Goal: Task Accomplishment & Management: Manage account settings

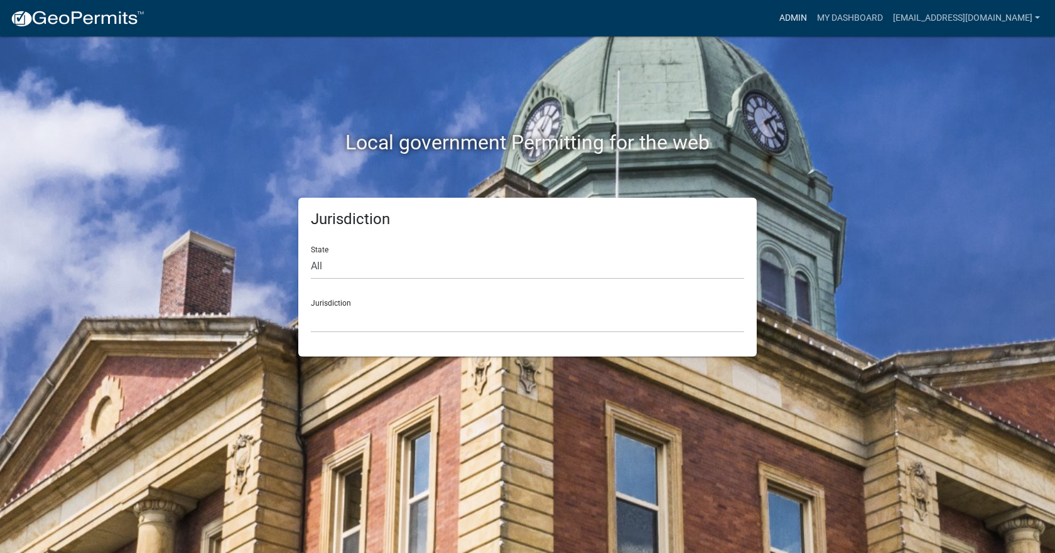
click at [782, 24] on link "Admin" at bounding box center [794, 18] width 38 height 24
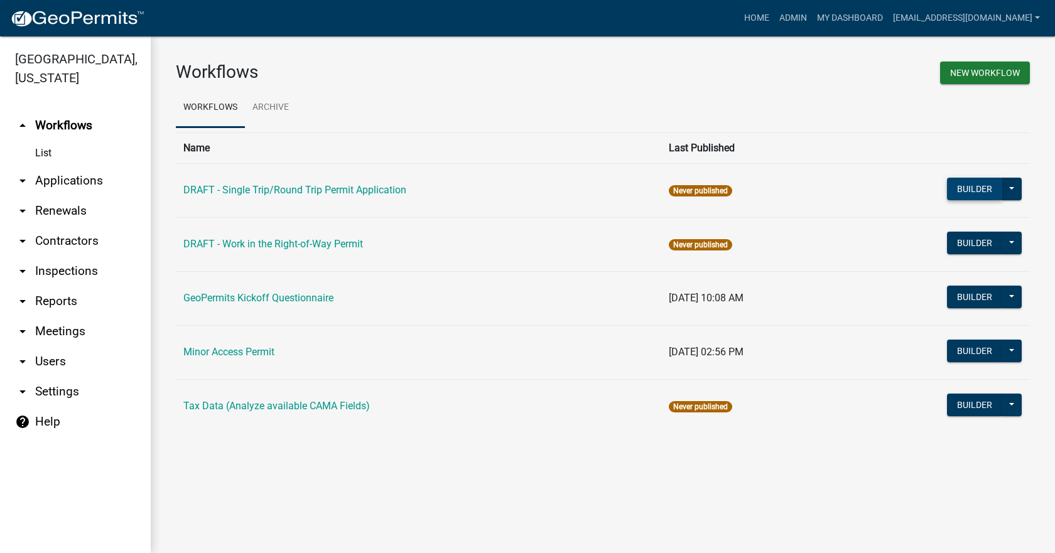
click at [988, 192] on button "Builder" at bounding box center [974, 189] width 55 height 23
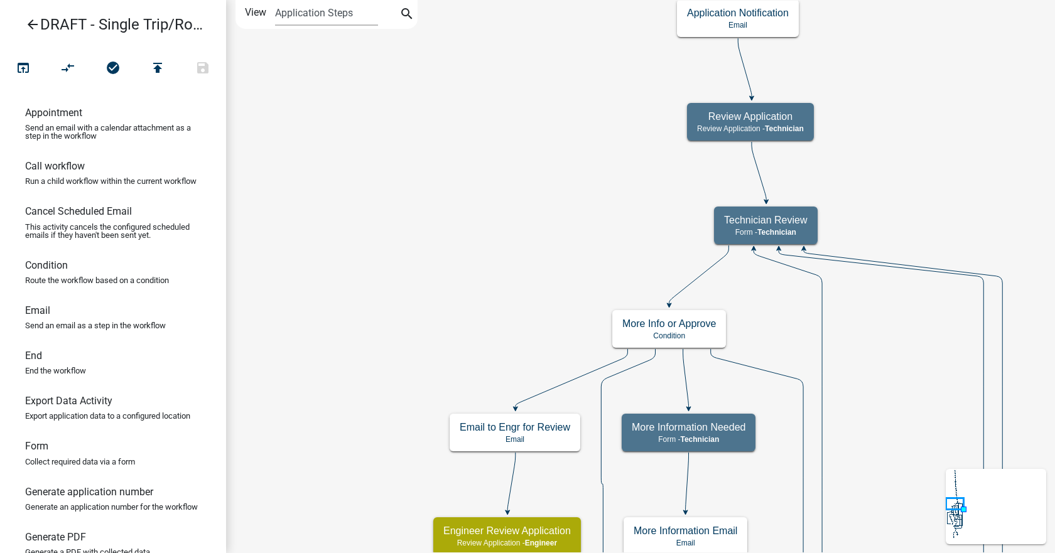
click at [29, 24] on icon "arrow_back" at bounding box center [32, 26] width 15 height 18
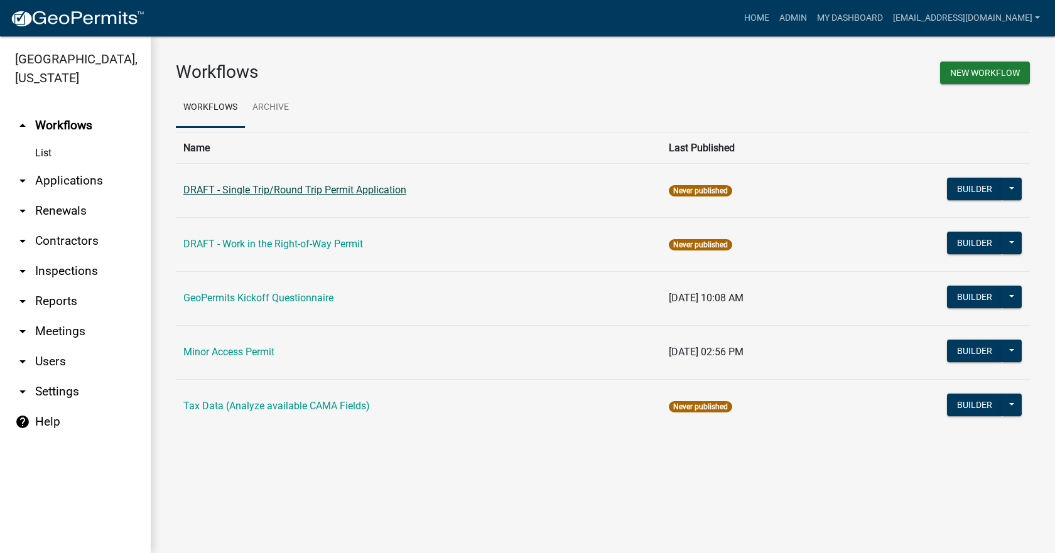
click at [255, 191] on link "DRAFT - Single Trip/Round Trip Permit Application" at bounding box center [294, 190] width 223 height 12
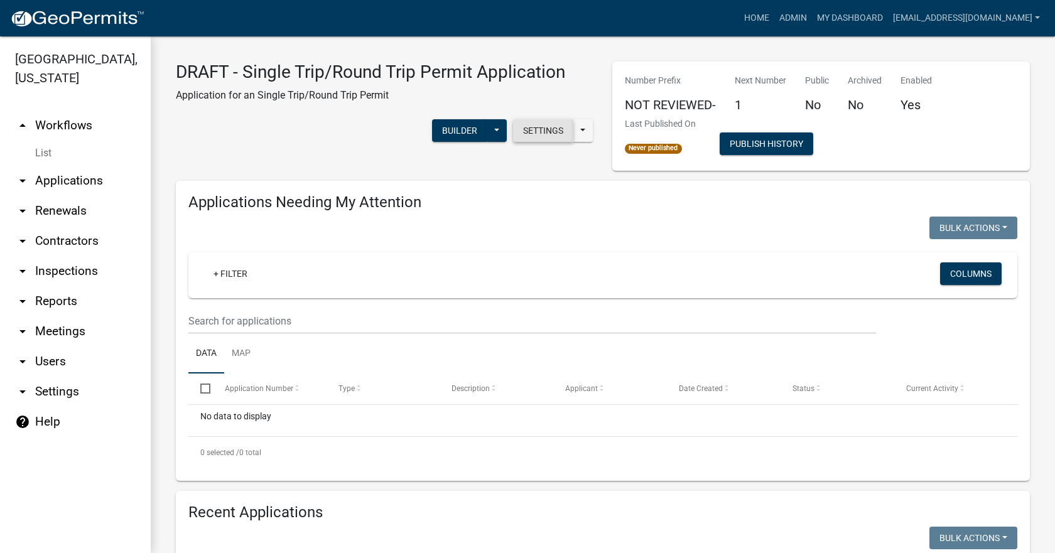
click at [544, 135] on button "Settings" at bounding box center [543, 130] width 60 height 23
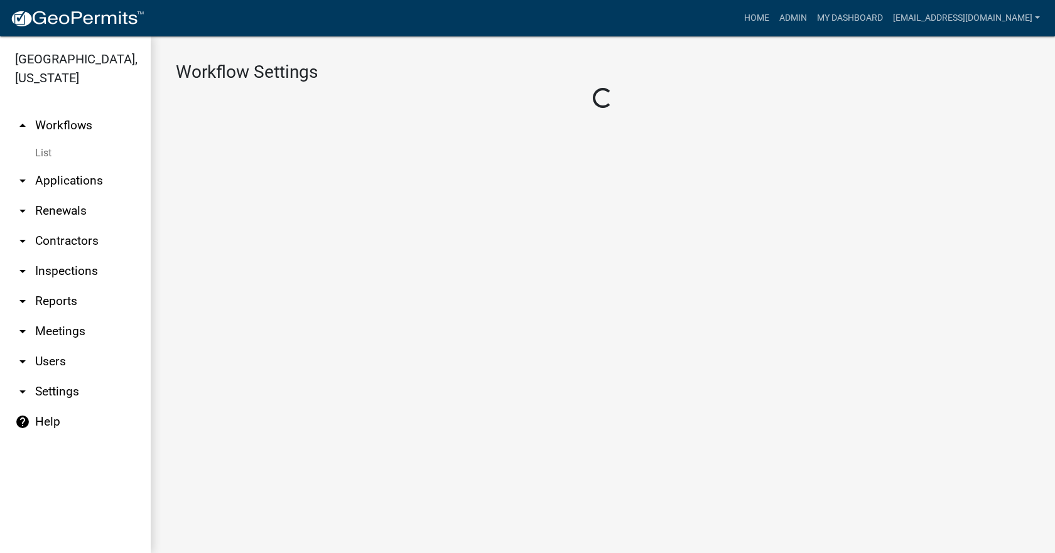
select select "1"
select select "50b25367-5678-4d8f-b2f4-de291ffb4430"
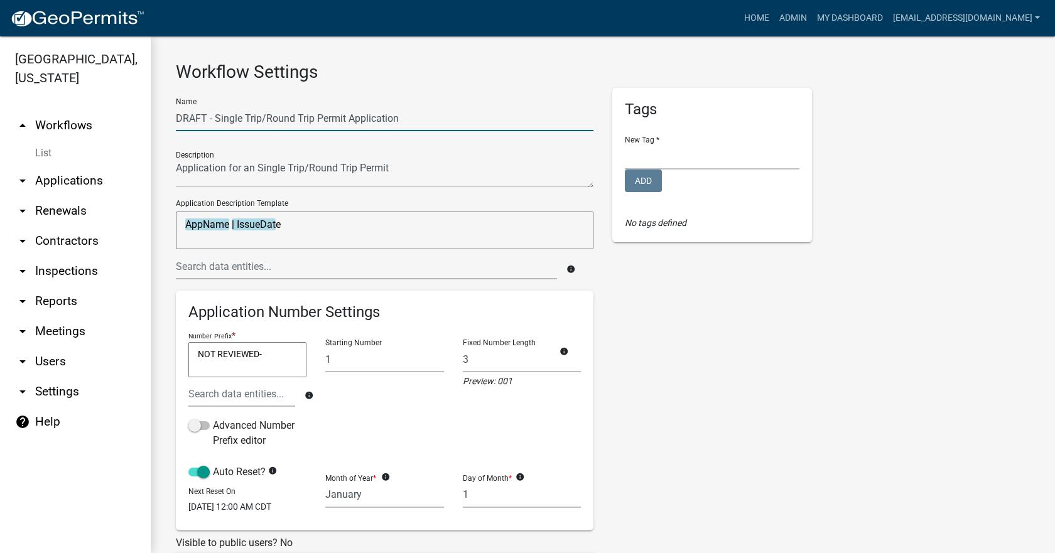
click at [214, 120] on input "DRAFT - Single Trip/Round Trip Permit Application" at bounding box center [385, 119] width 418 height 26
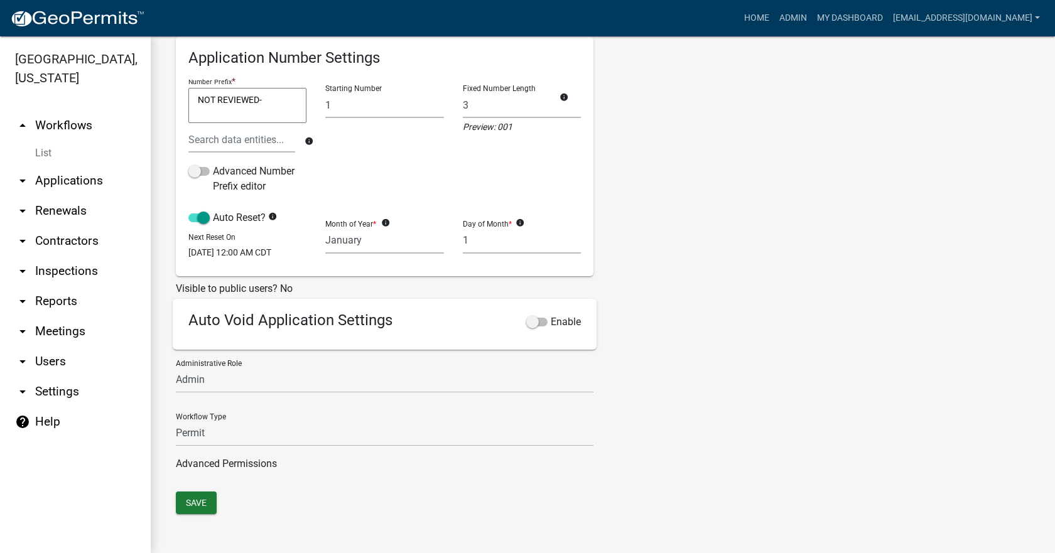
scroll to position [263, 0]
type input "Single Trip/Round Trip Permit Application"
click at [535, 325] on span at bounding box center [536, 322] width 21 height 9
click at [551, 315] on input "Enable" at bounding box center [551, 315] width 0 height 0
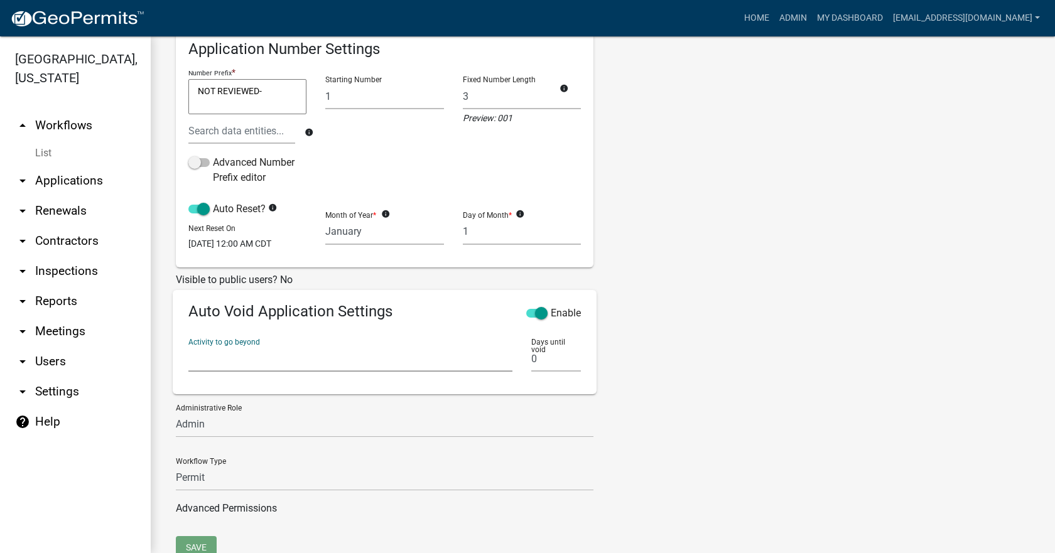
click at [383, 372] on select "Information on Single Trip/Round Trip Permits Require User Applicant and Issued…" at bounding box center [350, 359] width 324 height 26
select select "bf0a922f-6eca-4b9b-be55-a6eef3b388db"
click at [188, 354] on select "Information on Single Trip/Round Trip Permits Require User Applicant and Issued…" at bounding box center [350, 359] width 324 height 26
click at [572, 361] on input "1" at bounding box center [556, 359] width 50 height 26
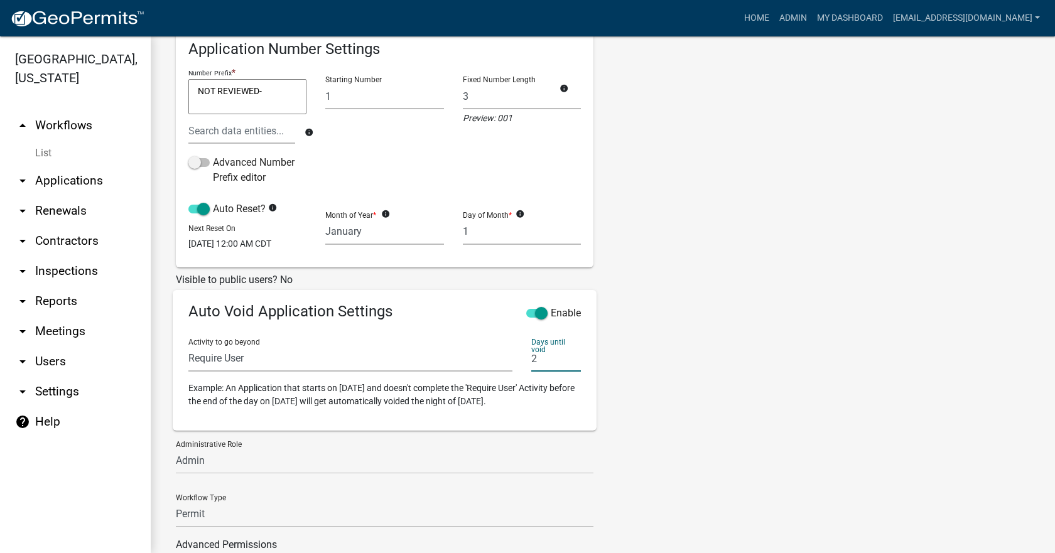
click at [572, 361] on input "2" at bounding box center [556, 359] width 50 height 26
type input "3"
click at [572, 361] on input "3" at bounding box center [556, 359] width 50 height 26
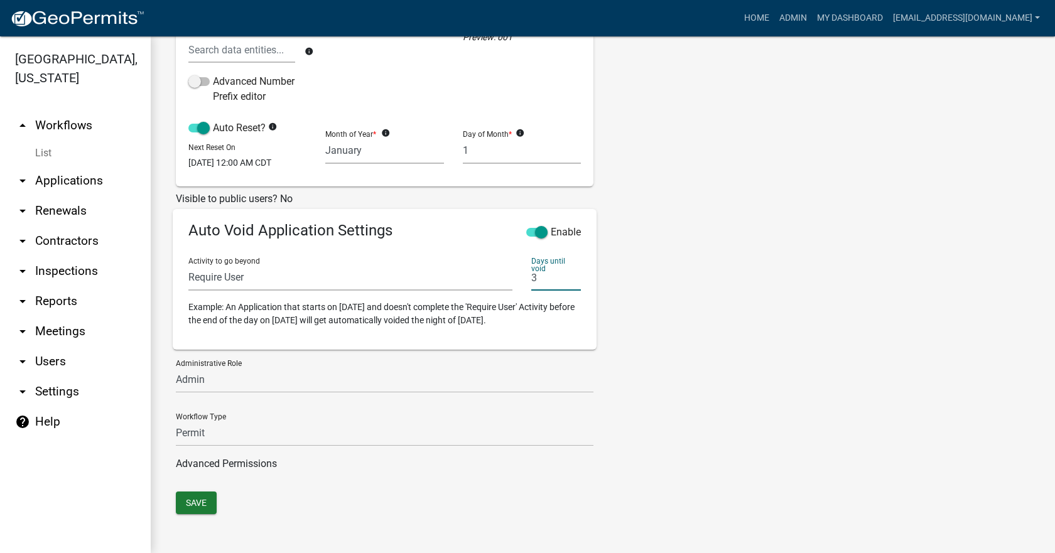
scroll to position [353, 0]
click at [206, 509] on button "Save" at bounding box center [196, 503] width 41 height 23
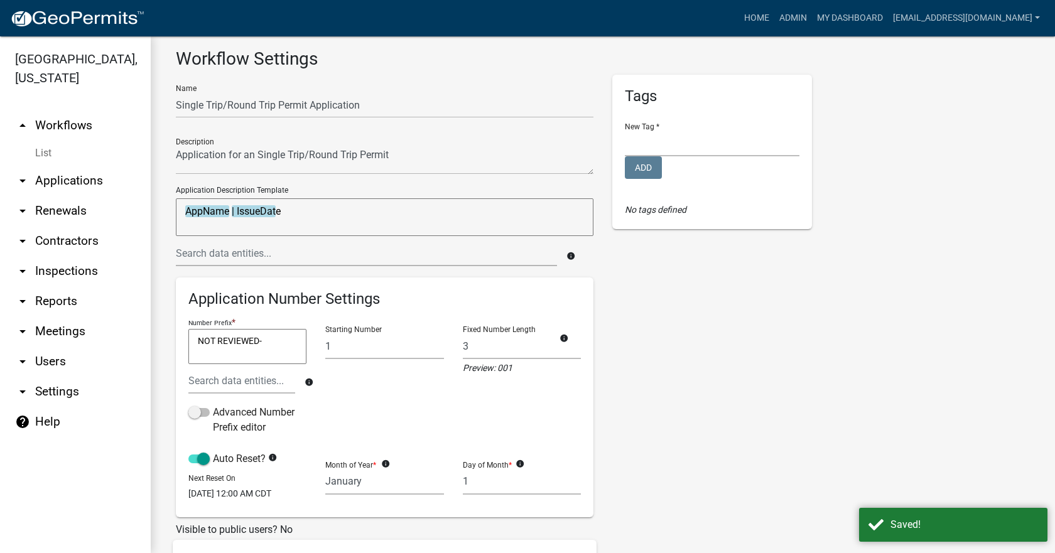
scroll to position [0, 0]
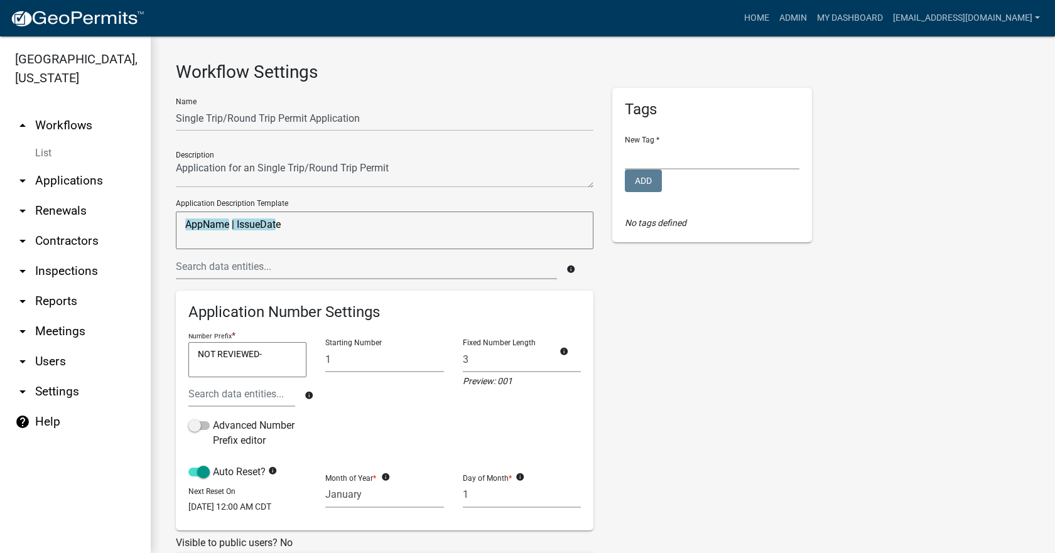
click at [62, 166] on link "arrow_drop_down Applications" at bounding box center [75, 181] width 151 height 30
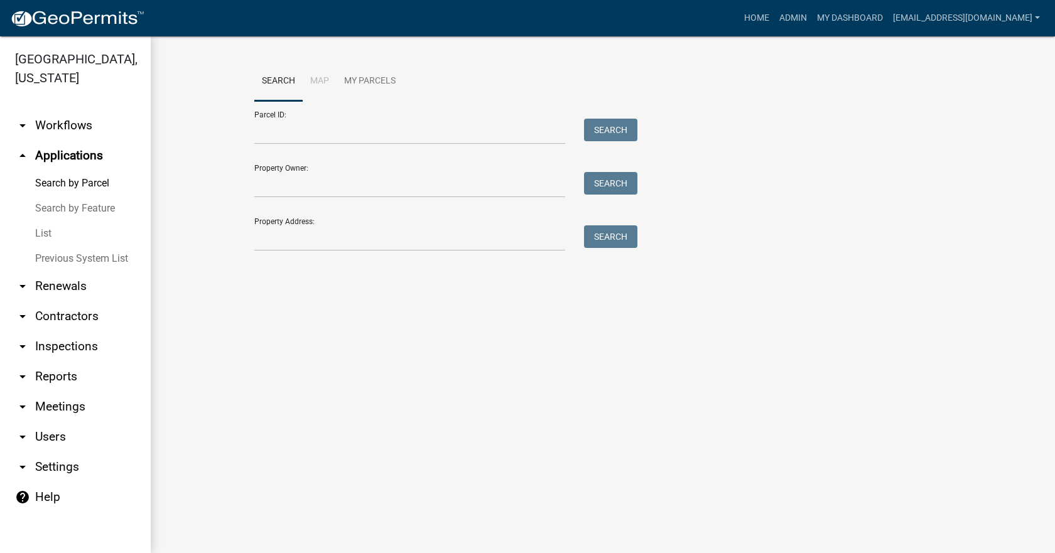
click at [69, 111] on link "arrow_drop_down Workflows" at bounding box center [75, 126] width 151 height 30
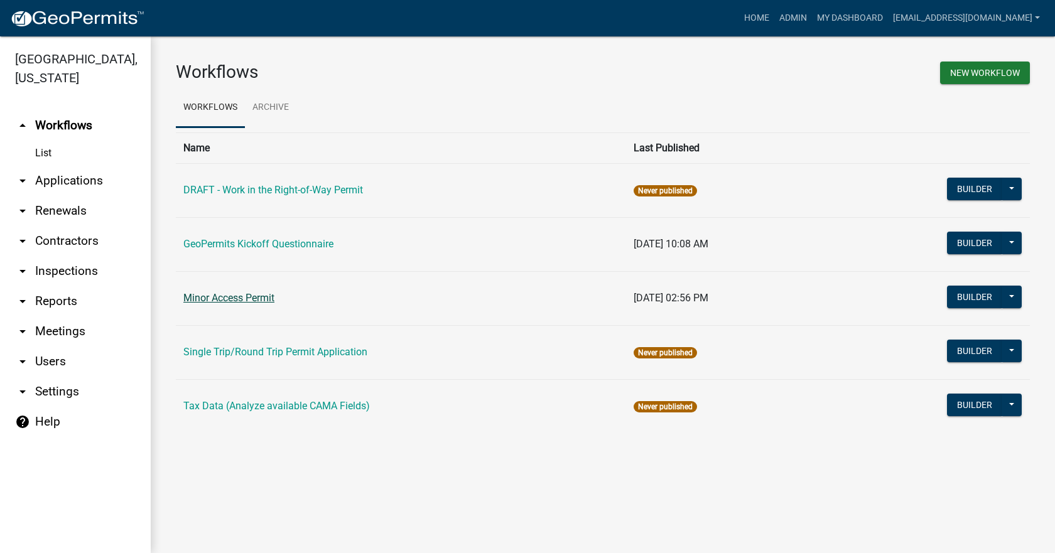
click at [225, 294] on link "Minor Access Permit" at bounding box center [228, 298] width 91 height 12
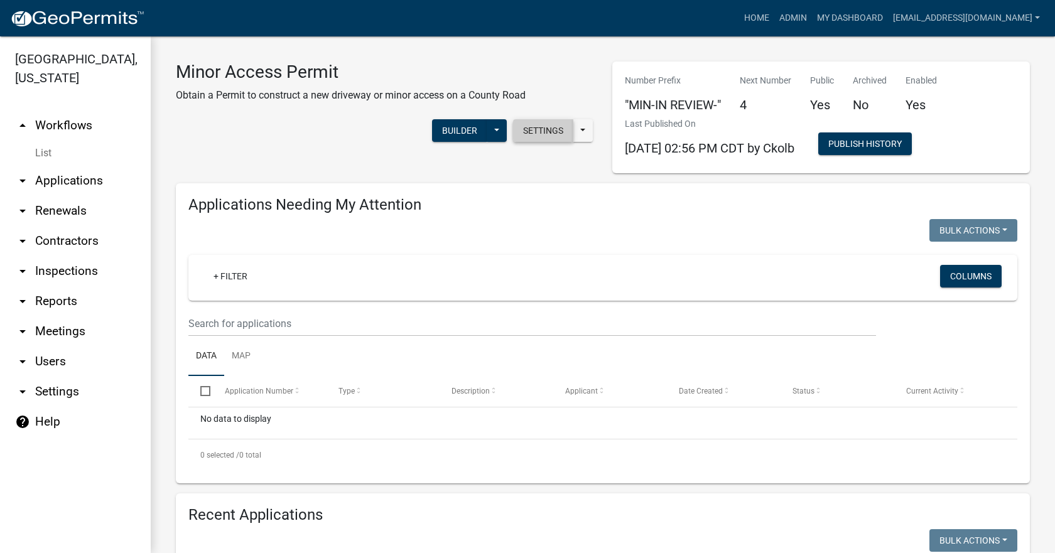
click at [533, 130] on button "Settings" at bounding box center [543, 130] width 60 height 23
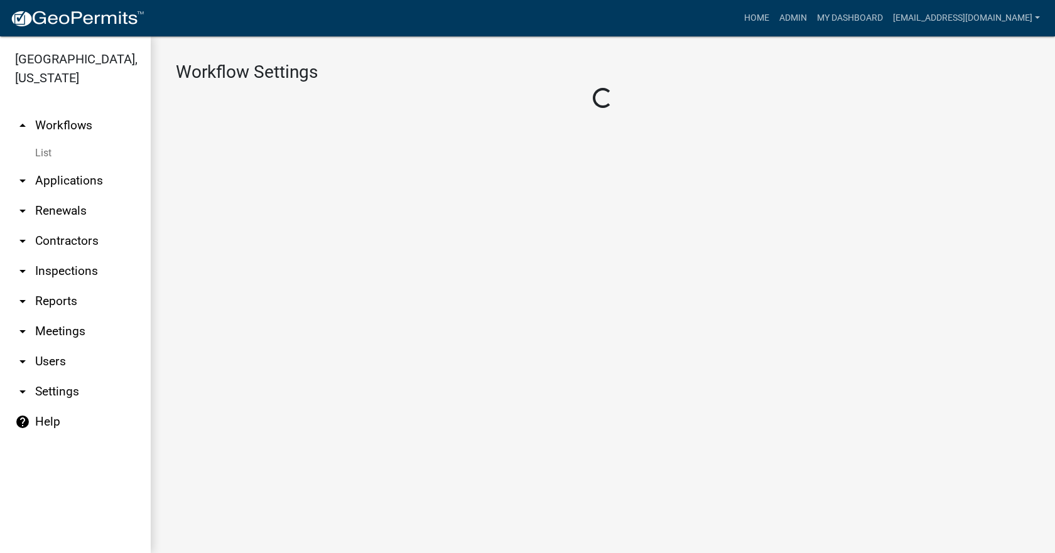
select select "1"
select select "e73e78e4-2bca-416c-a1a1-789630736ce4"
select select "1e243e51-3806-4b66-bde9-c99f20955423"
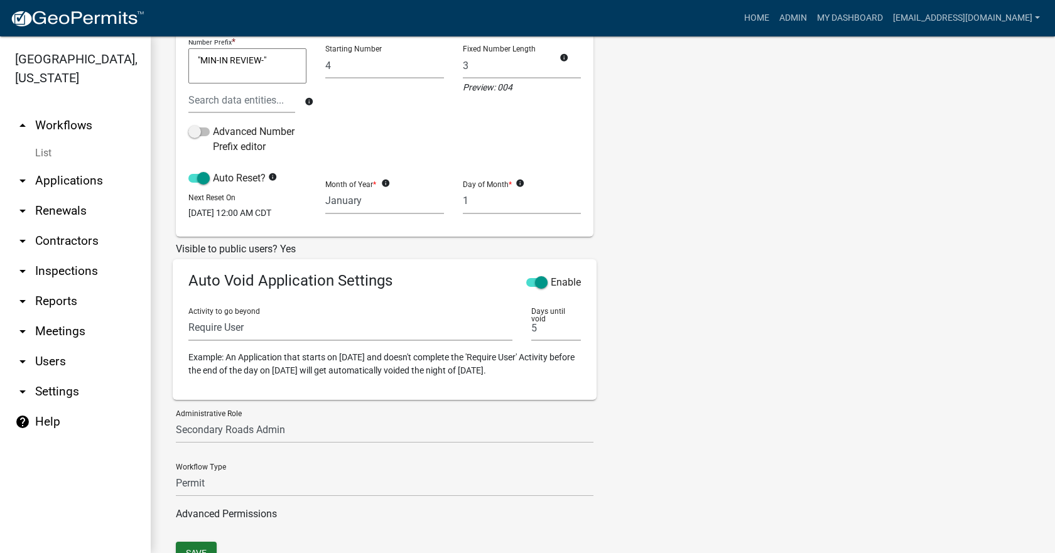
scroll to position [314, 0]
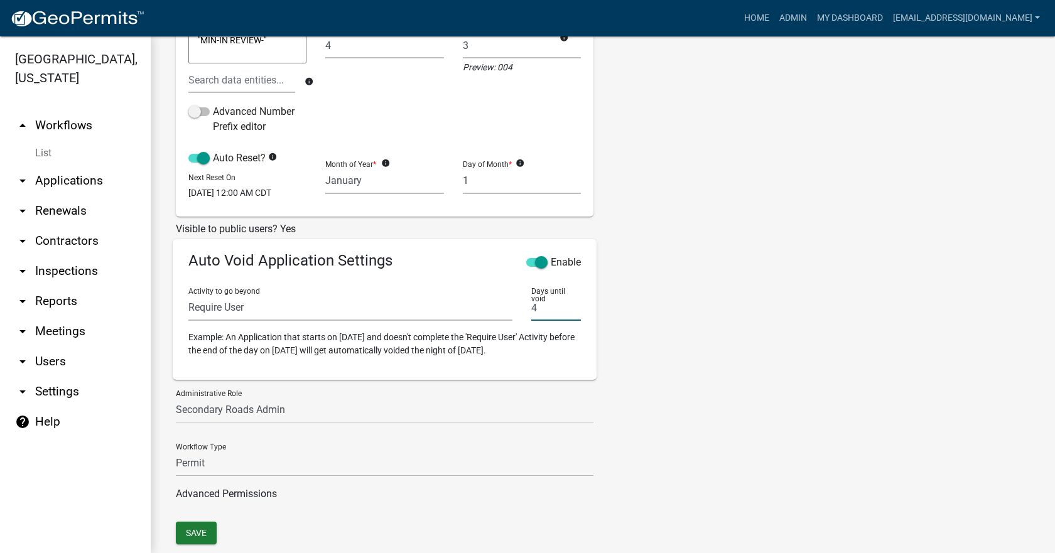
click at [570, 321] on input "4" at bounding box center [556, 308] width 50 height 26
type input "3"
click at [570, 321] on input "3" at bounding box center [556, 308] width 50 height 26
click at [203, 540] on button "Save" at bounding box center [196, 533] width 41 height 23
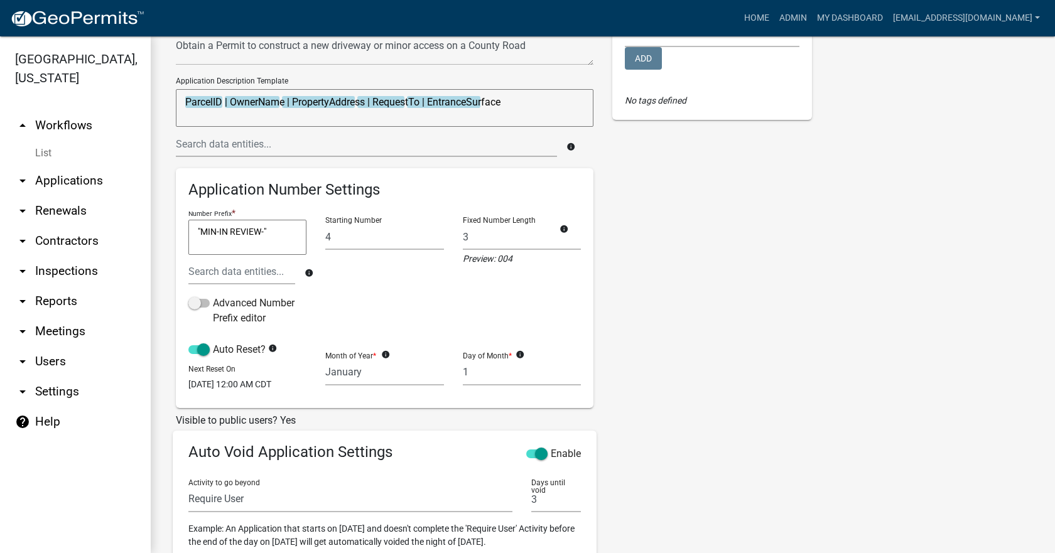
scroll to position [126, 0]
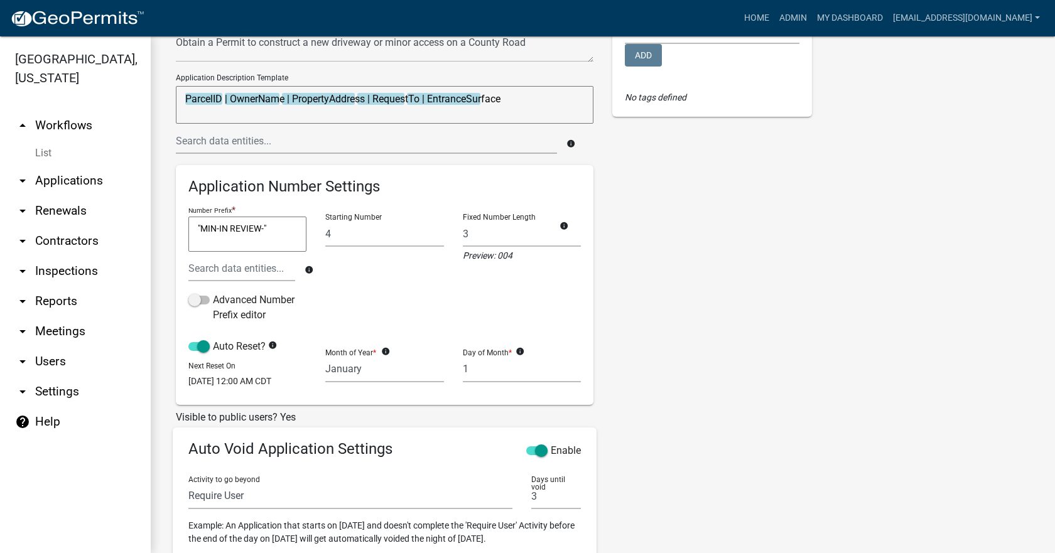
click at [70, 111] on link "arrow_drop_up Workflows" at bounding box center [75, 126] width 151 height 30
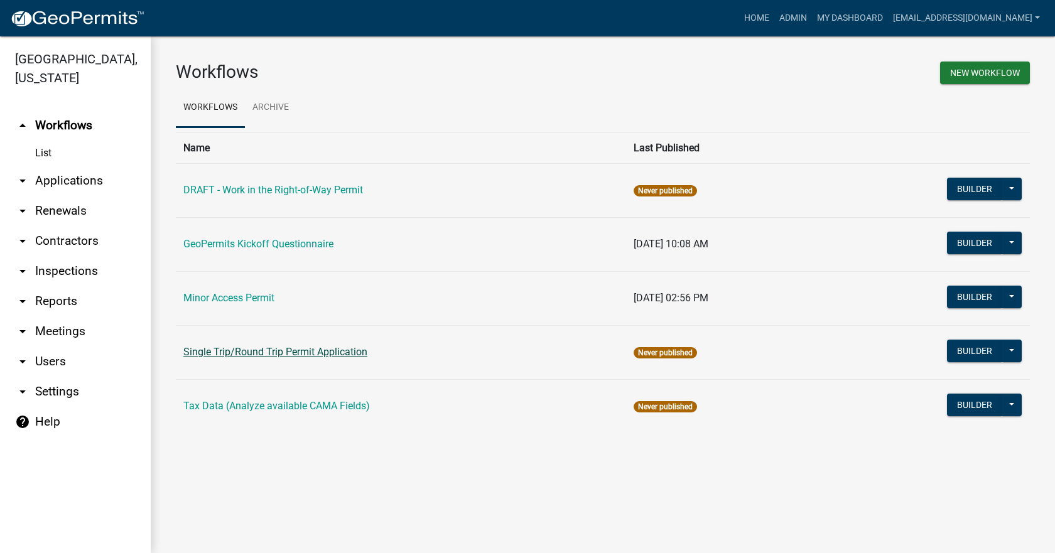
click at [310, 354] on link "Single Trip/Round Trip Permit Application" at bounding box center [275, 352] width 184 height 12
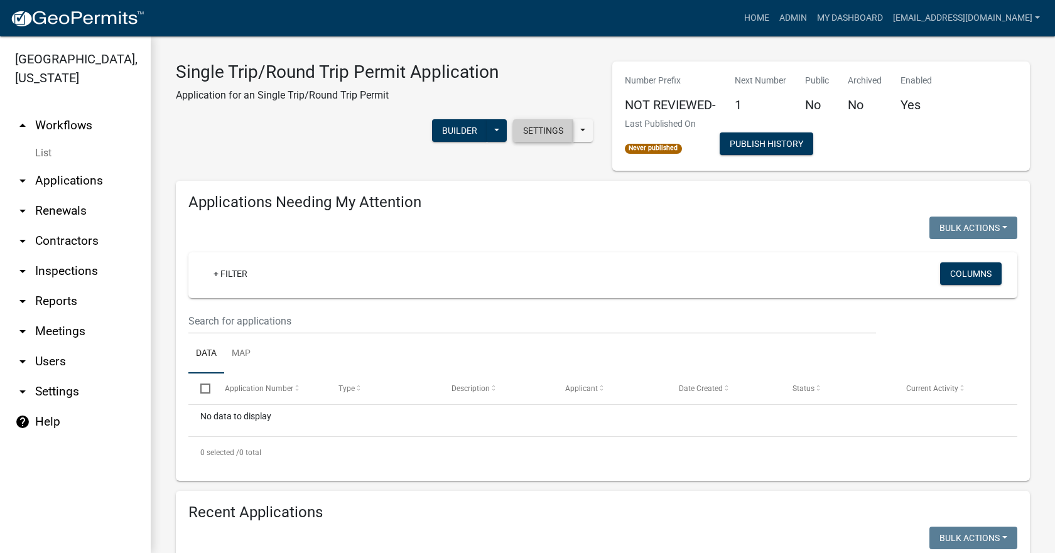
click at [526, 140] on button "Settings" at bounding box center [543, 130] width 60 height 23
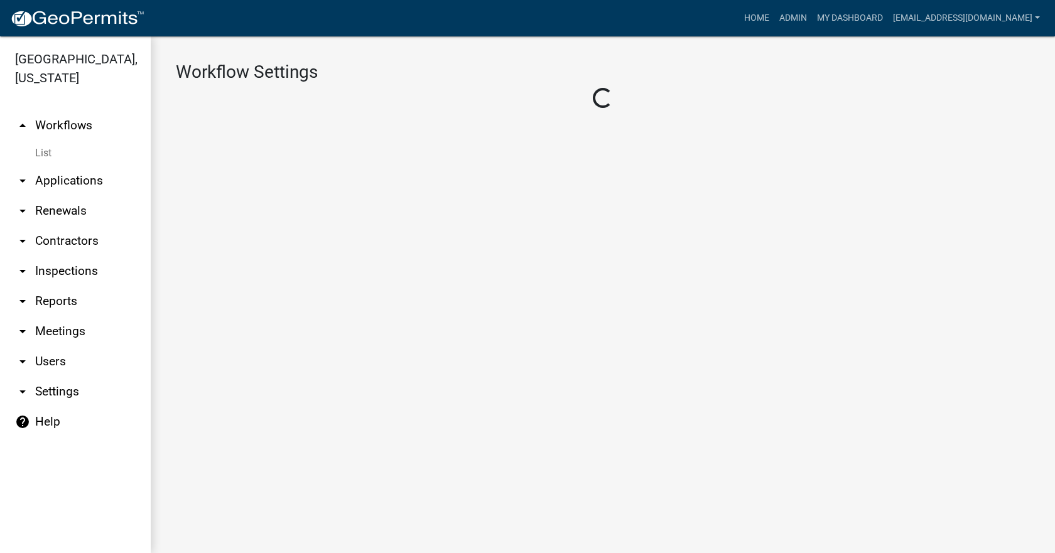
select select "1"
select select "bf0a922f-6eca-4b9b-be55-a6eef3b388db"
select select "50b25367-5678-4d8f-b2f4-de291ffb4430"
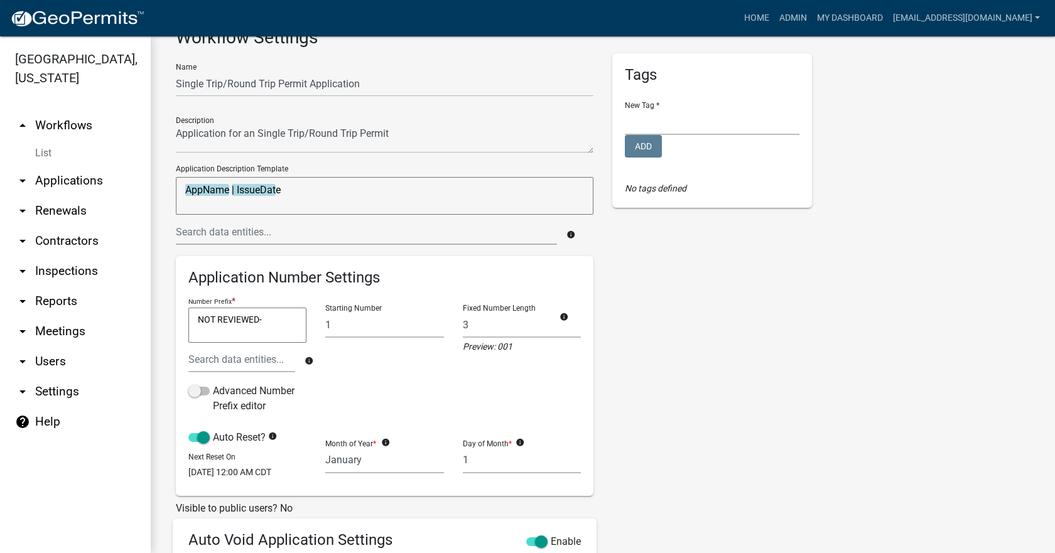
scroll to position [63, 0]
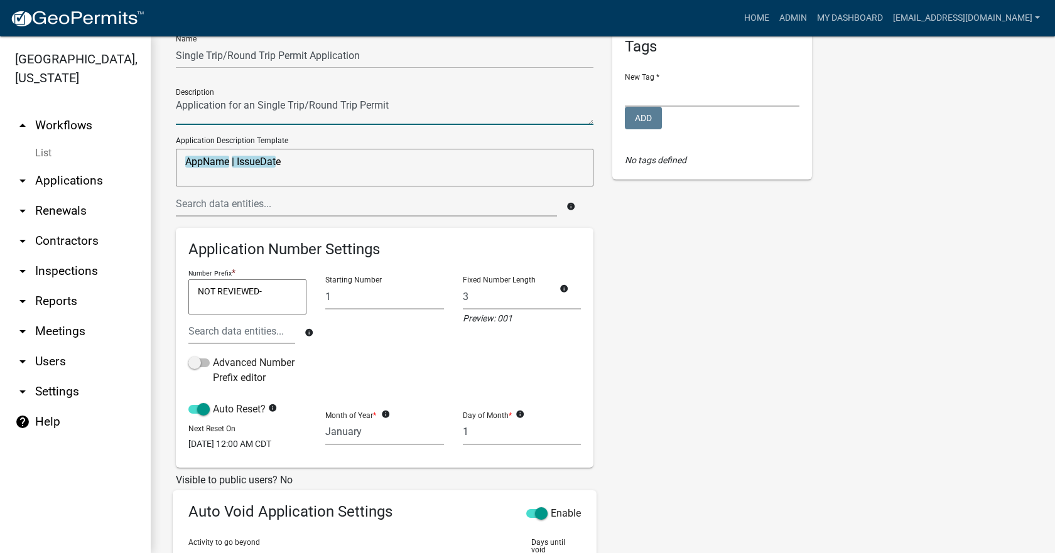
click at [255, 110] on textarea at bounding box center [385, 110] width 418 height 29
type textarea "Application for a Single Trip/Round Trip Permit"
click at [831, 341] on div "Name Single Trip/Round Trip Permit Application Description Application Descript…" at bounding box center [602, 399] width 873 height 748
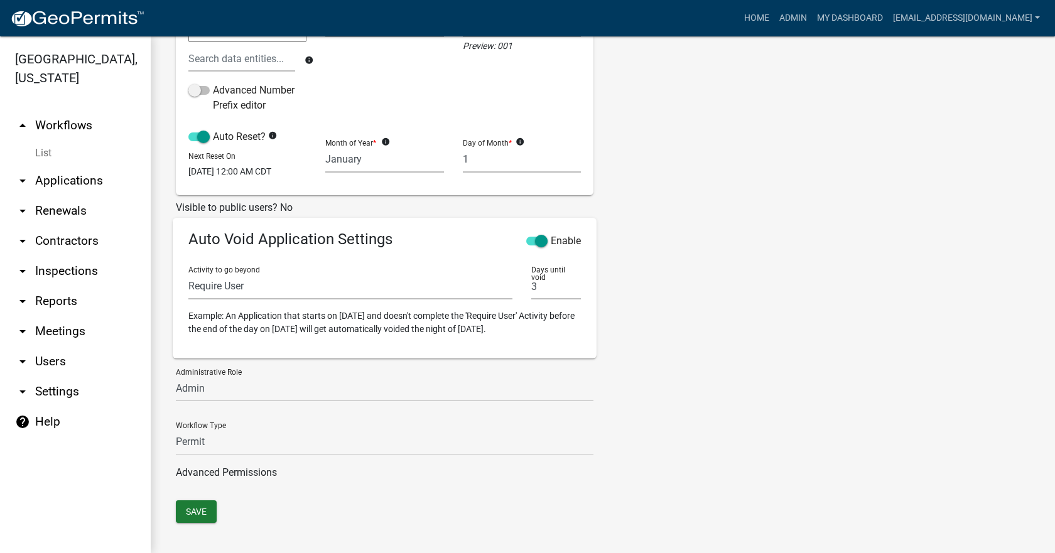
scroll to position [353, 0]
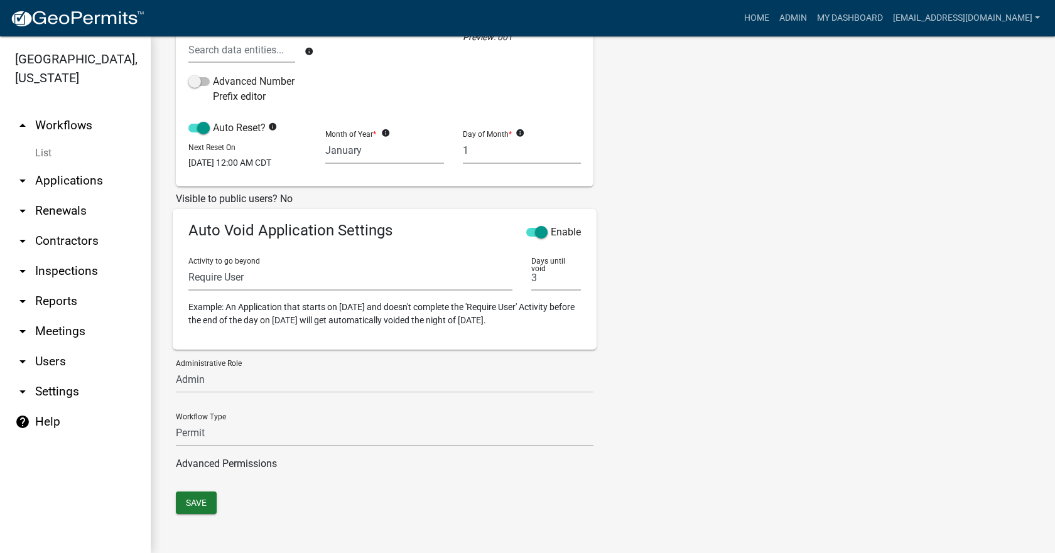
click at [197, 516] on div "Save" at bounding box center [602, 505] width 873 height 26
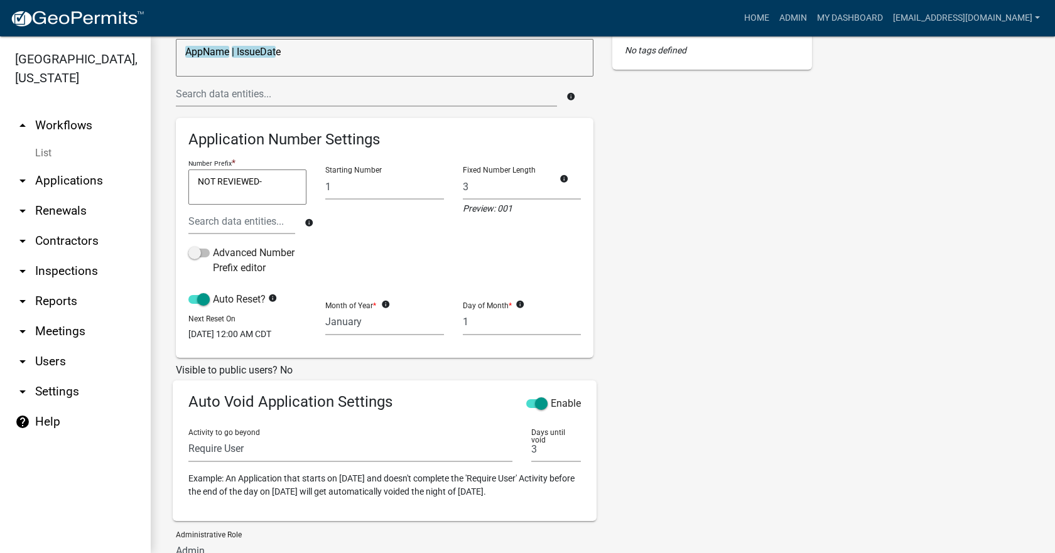
scroll to position [102, 0]
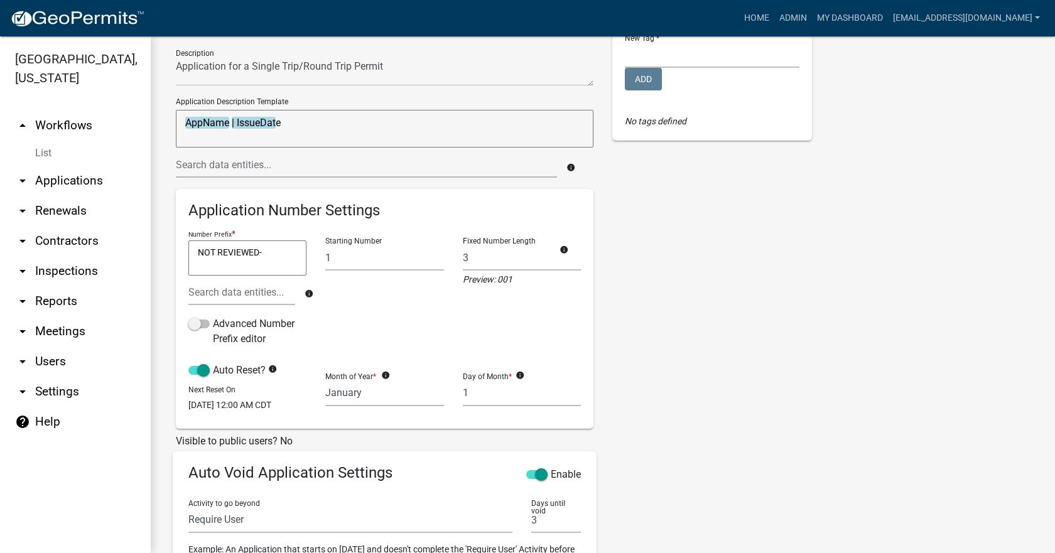
click at [197, 253] on textarea "NOT REVIEWED-" at bounding box center [247, 258] width 118 height 35
type textarea "-"
type textarea "ST-IN REVIEW-"
click at [768, 290] on div "Tags New Tag * Add No tags defined" at bounding box center [712, 360] width 219 height 748
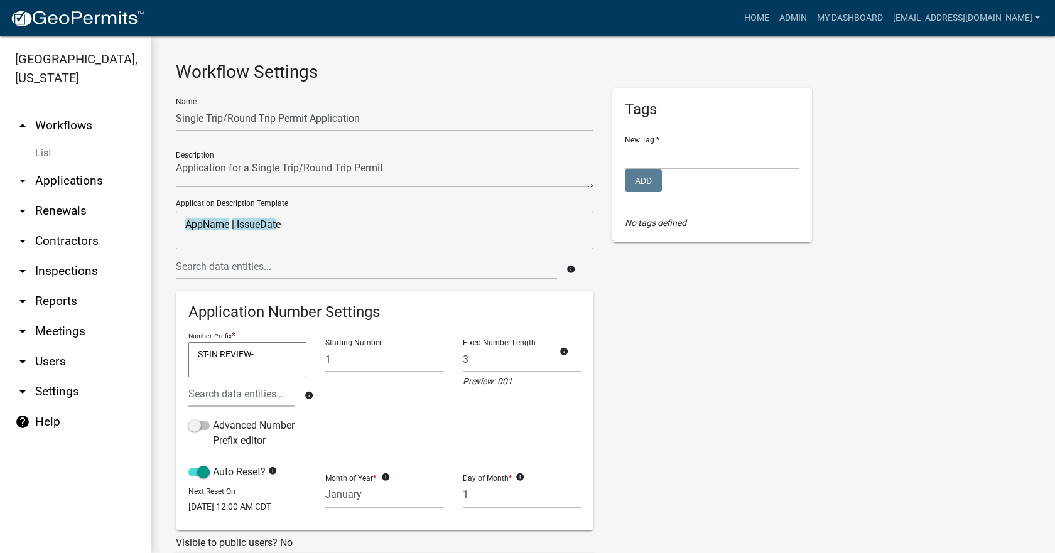
scroll to position [353, 0]
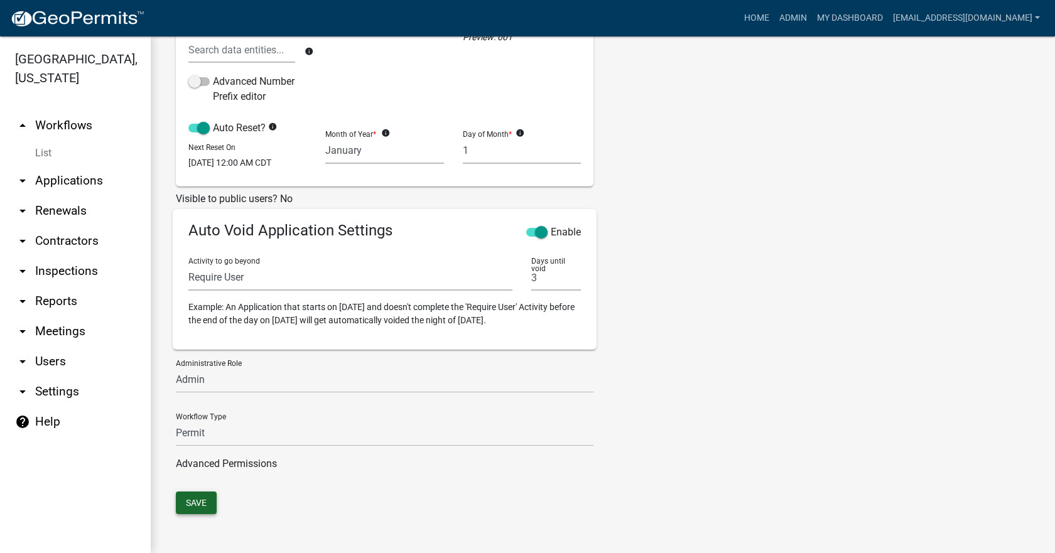
click at [206, 501] on button "Save" at bounding box center [196, 503] width 41 height 23
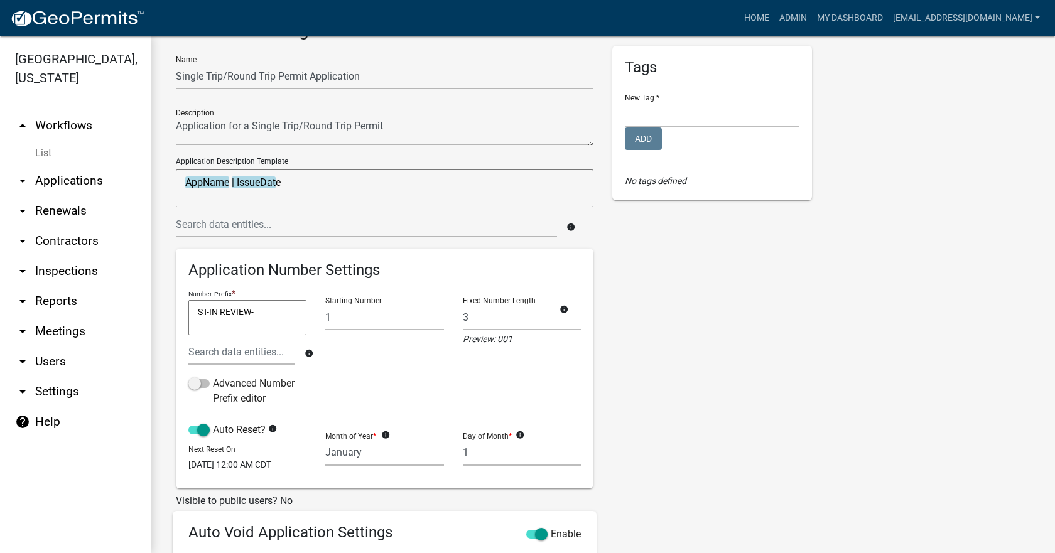
scroll to position [0, 0]
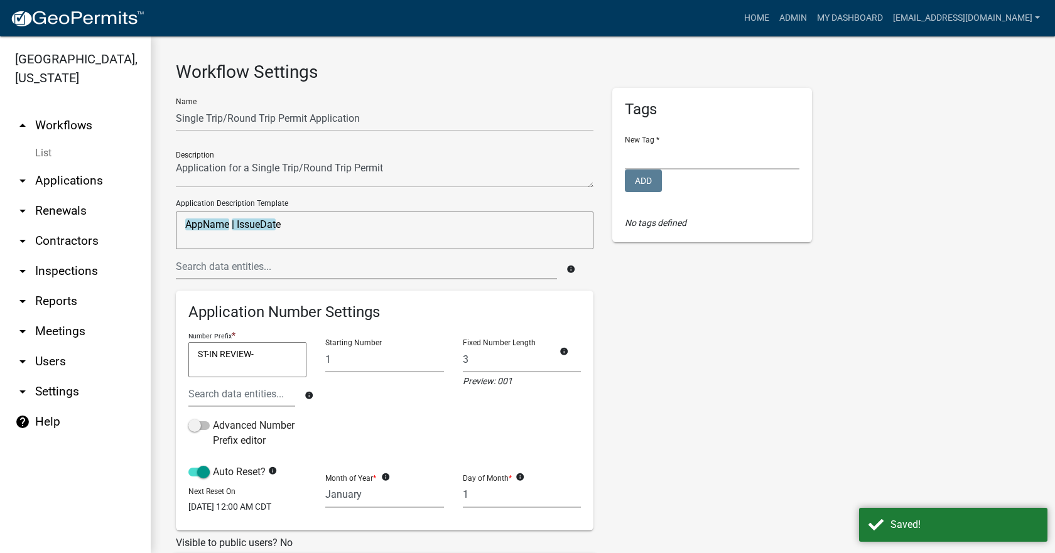
click at [72, 111] on link "arrow_drop_up Workflows" at bounding box center [75, 126] width 151 height 30
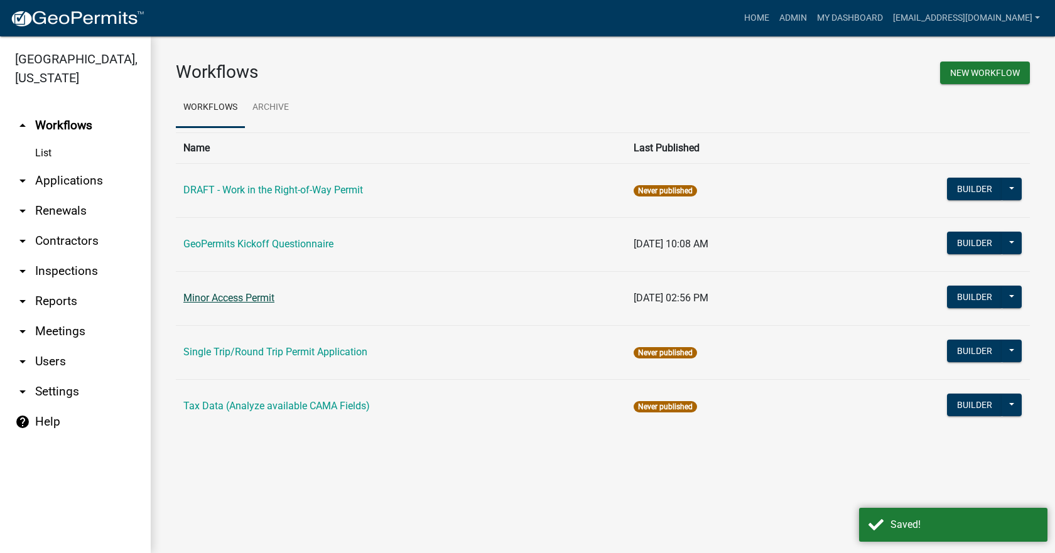
click at [236, 298] on link "Minor Access Permit" at bounding box center [228, 298] width 91 height 12
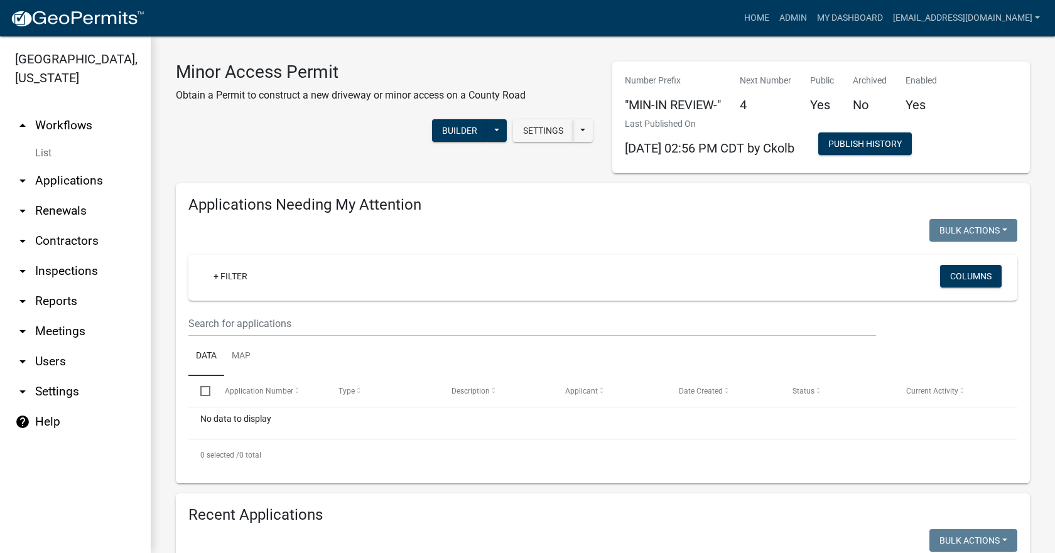
click at [527, 142] on div "Settings Start Application URL Start Application URL With Parcel ID" at bounding box center [550, 132] width 85 height 26
click at [534, 136] on button "Settings" at bounding box center [543, 130] width 60 height 23
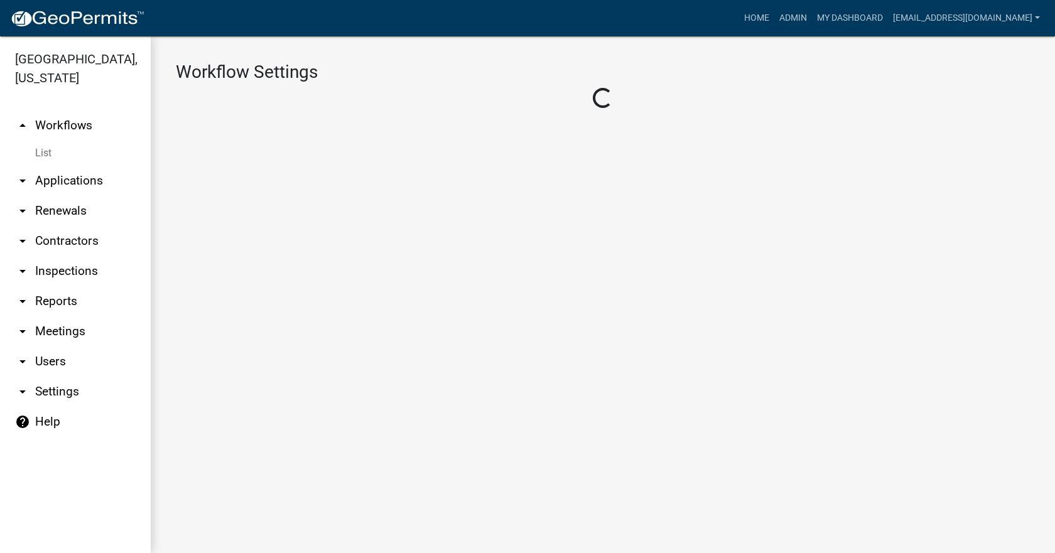
select select "1"
select select "e73e78e4-2bca-416c-a1a1-789630736ce4"
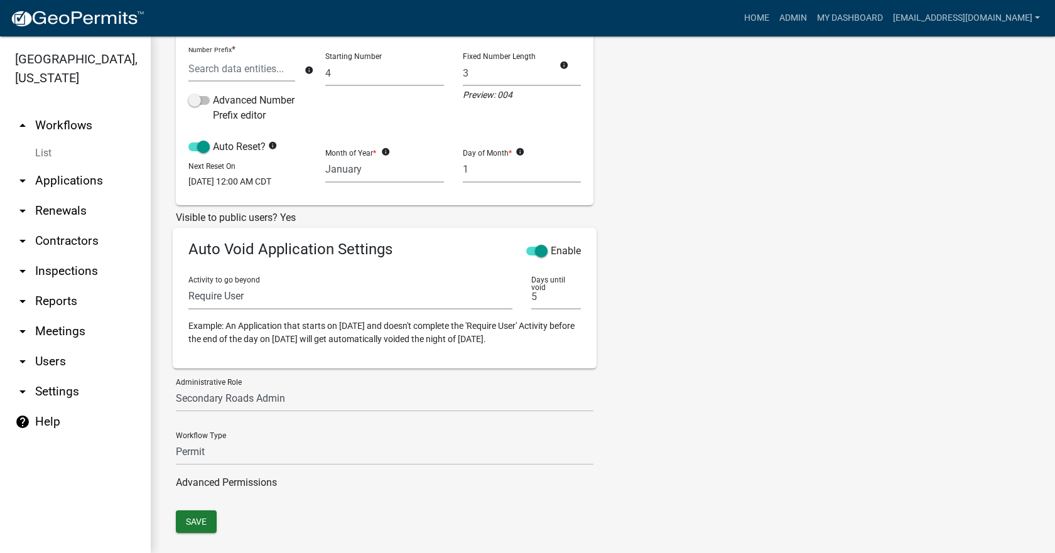
scroll to position [287, 0]
click at [299, 411] on select "Engineer Secondary Roads Inspectors Secondary Roads Admin Admin Technician" at bounding box center [385, 399] width 418 height 26
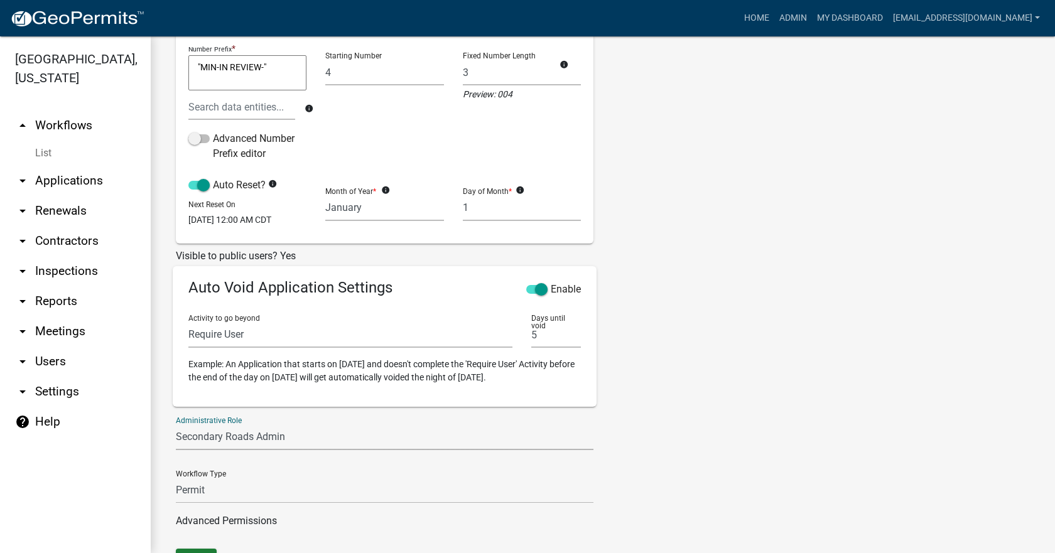
select select "50b25367-5678-4d8f-b2f4-de291ffb4430"
click at [176, 433] on select "Engineer Secondary Roads Inspectors Secondary Roads Admin Admin Technician" at bounding box center [385, 438] width 418 height 26
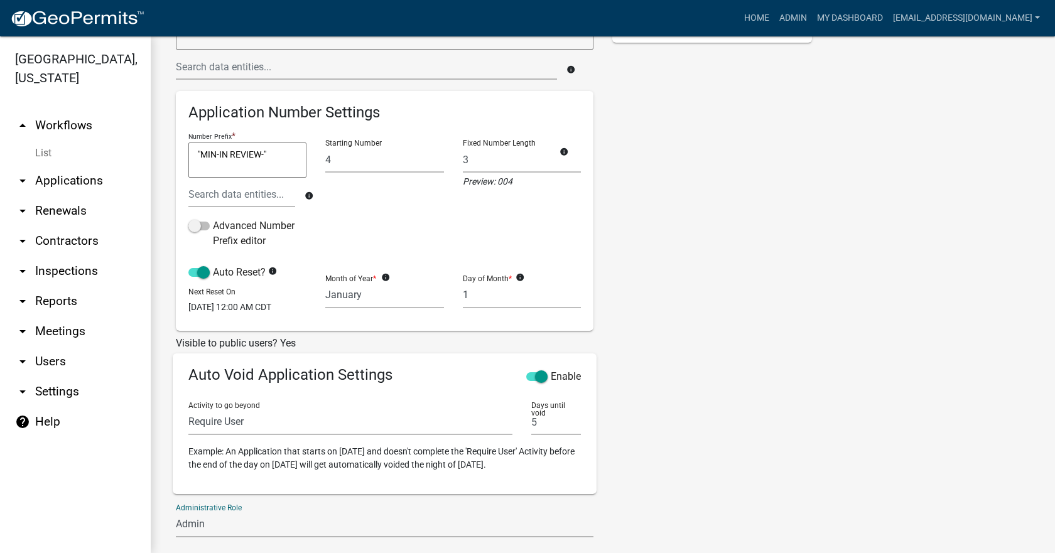
scroll to position [228, 0]
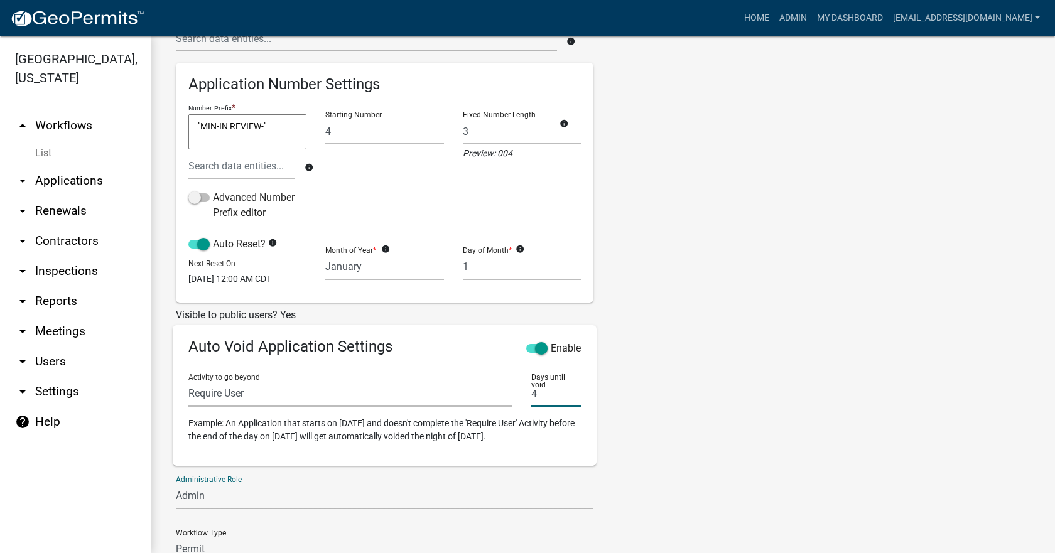
click at [573, 407] on input "4" at bounding box center [556, 394] width 50 height 26
type input "3"
click at [573, 407] on input "3" at bounding box center [556, 394] width 50 height 26
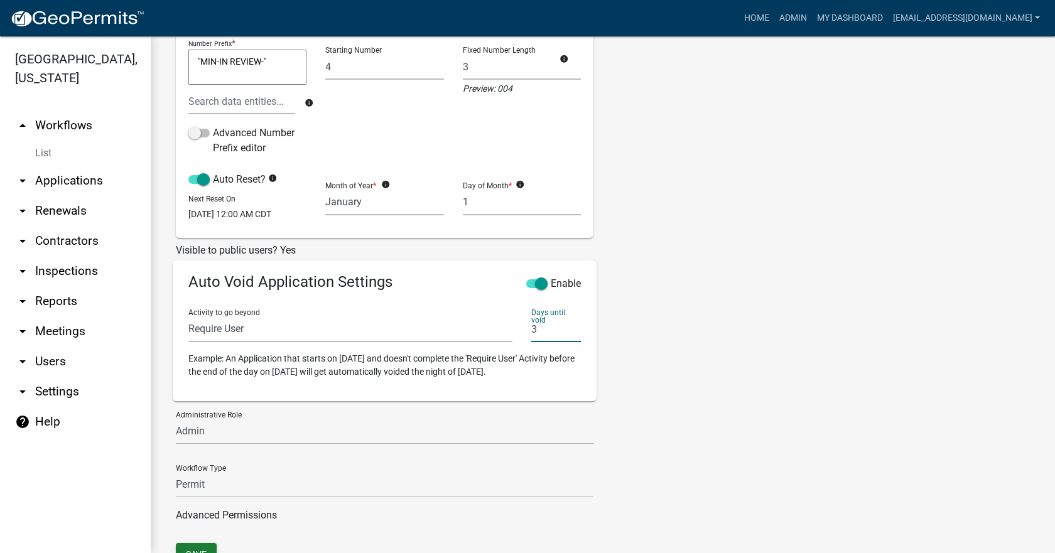
scroll to position [353, 0]
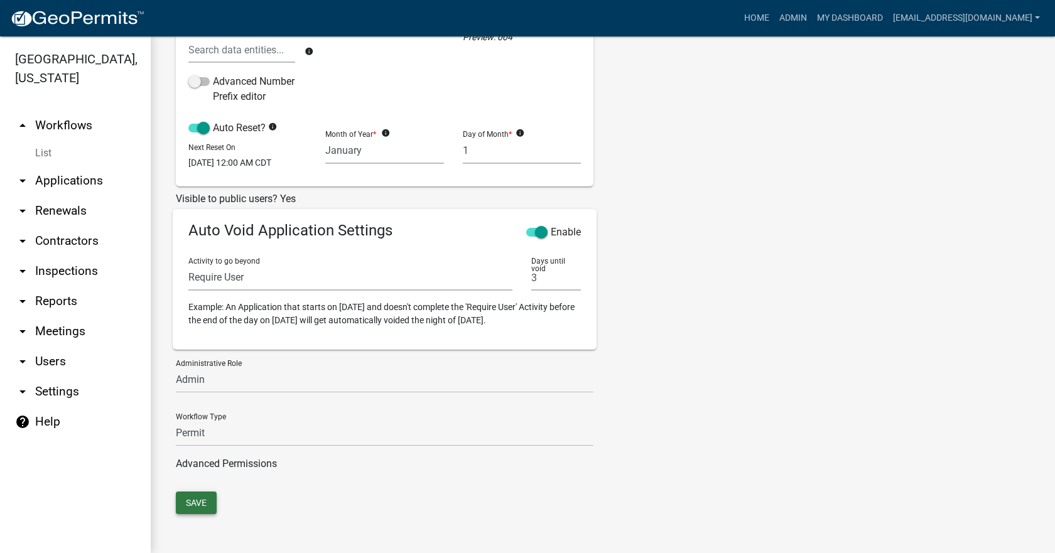
click at [199, 504] on button "Save" at bounding box center [196, 503] width 41 height 23
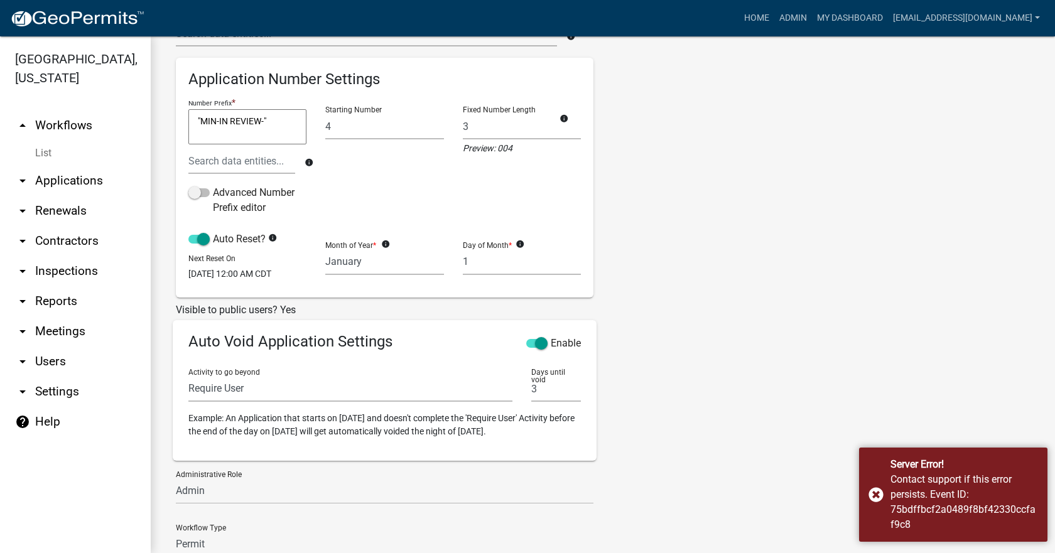
scroll to position [165, 0]
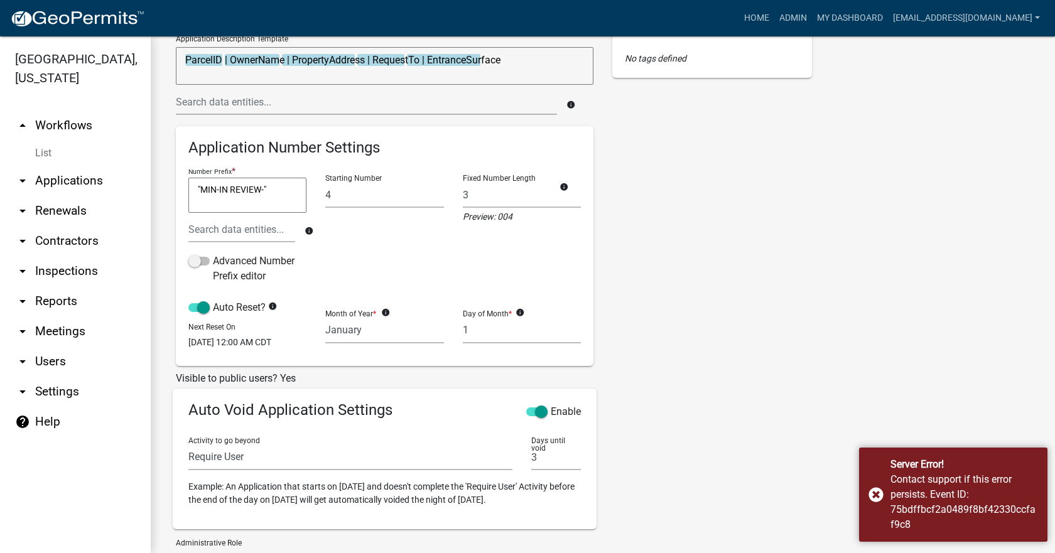
click at [67, 111] on link "arrow_drop_up Workflows" at bounding box center [75, 126] width 151 height 30
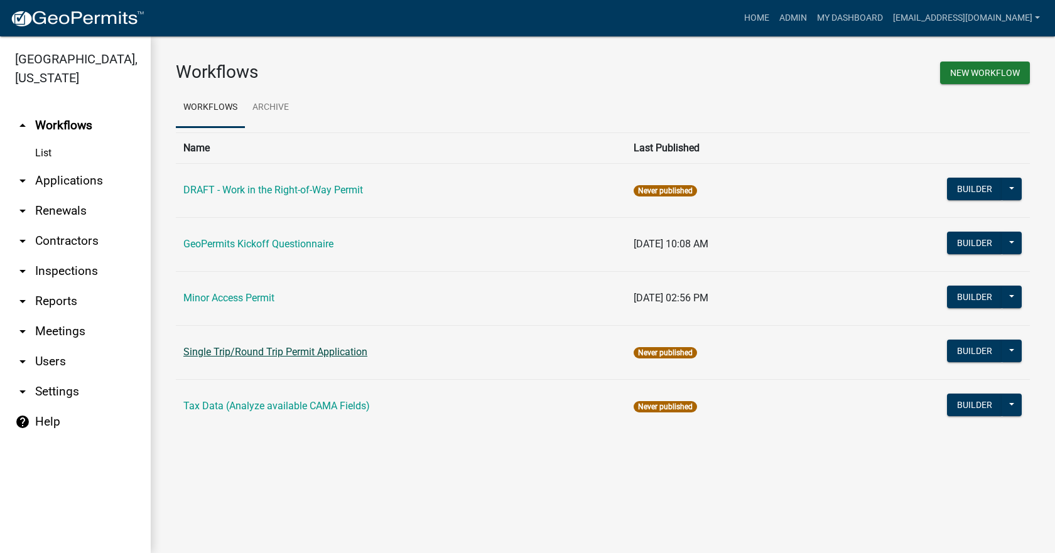
click at [281, 353] on link "Single Trip/Round Trip Permit Application" at bounding box center [275, 352] width 184 height 12
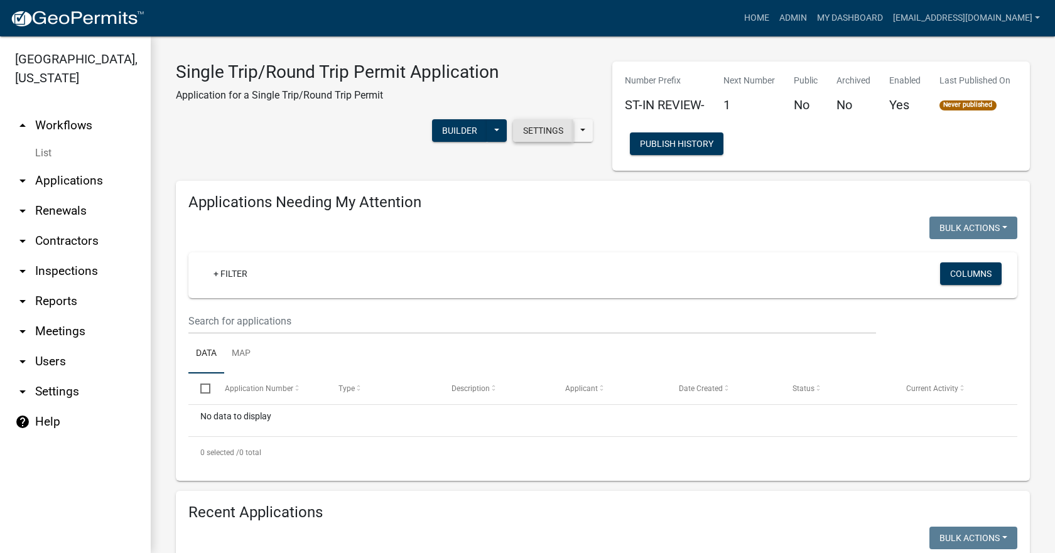
click at [535, 134] on button "Settings" at bounding box center [543, 130] width 60 height 23
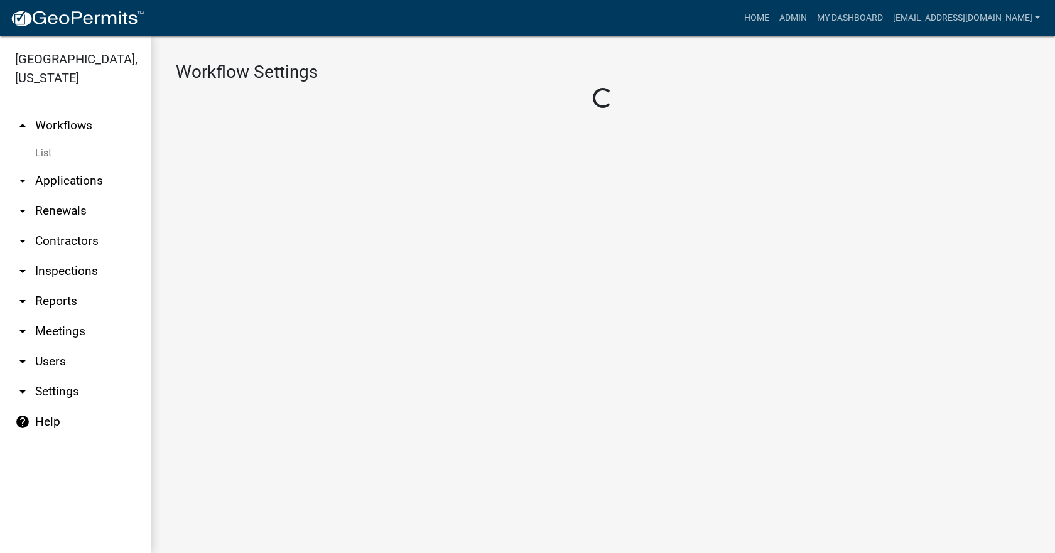
select select "1"
select select "bf0a922f-6eca-4b9b-be55-a6eef3b388db"
select select "50b25367-5678-4d8f-b2f4-de291ffb4430"
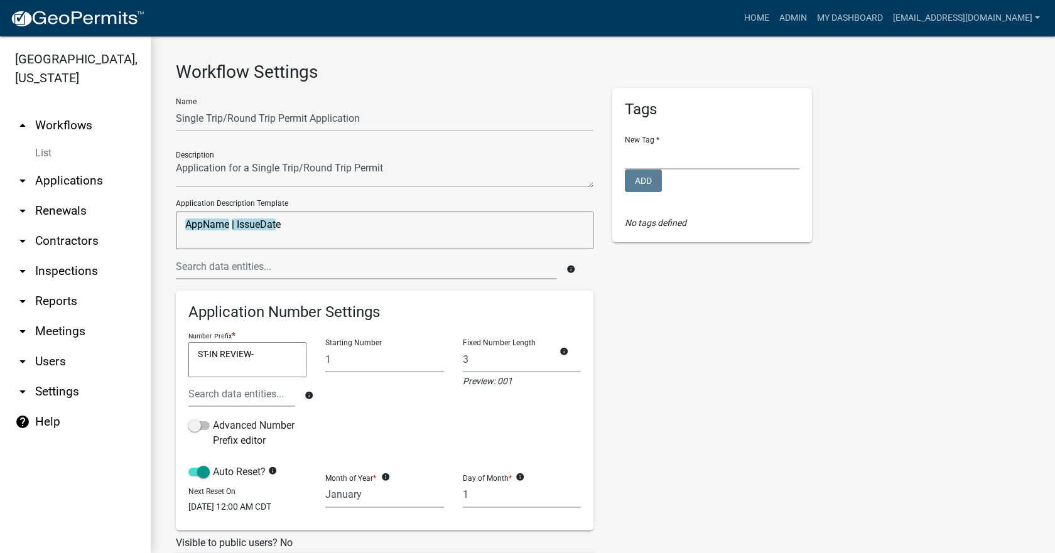
click at [71, 111] on link "arrow_drop_up Workflows" at bounding box center [75, 126] width 151 height 30
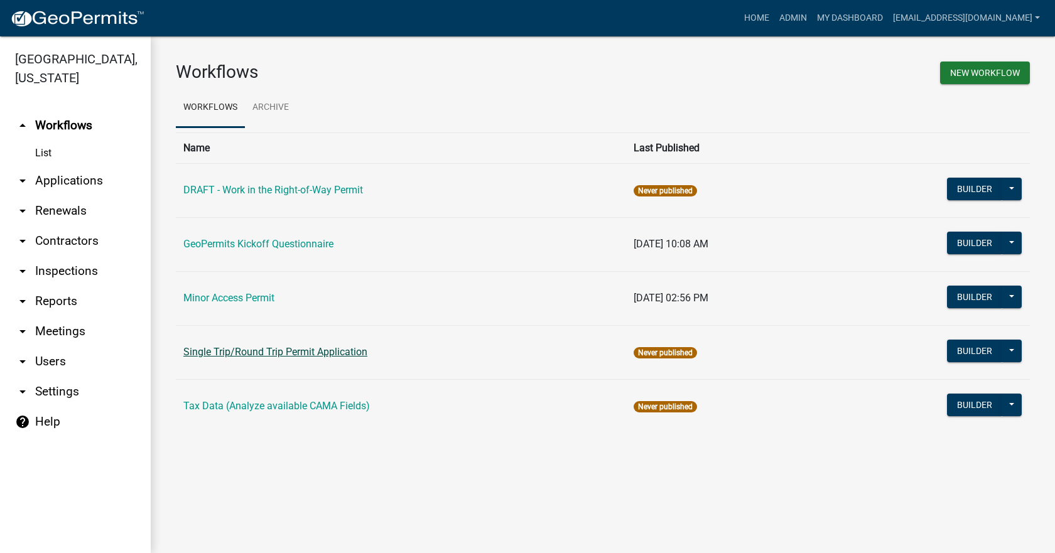
click at [251, 347] on link "Single Trip/Round Trip Permit Application" at bounding box center [275, 352] width 184 height 12
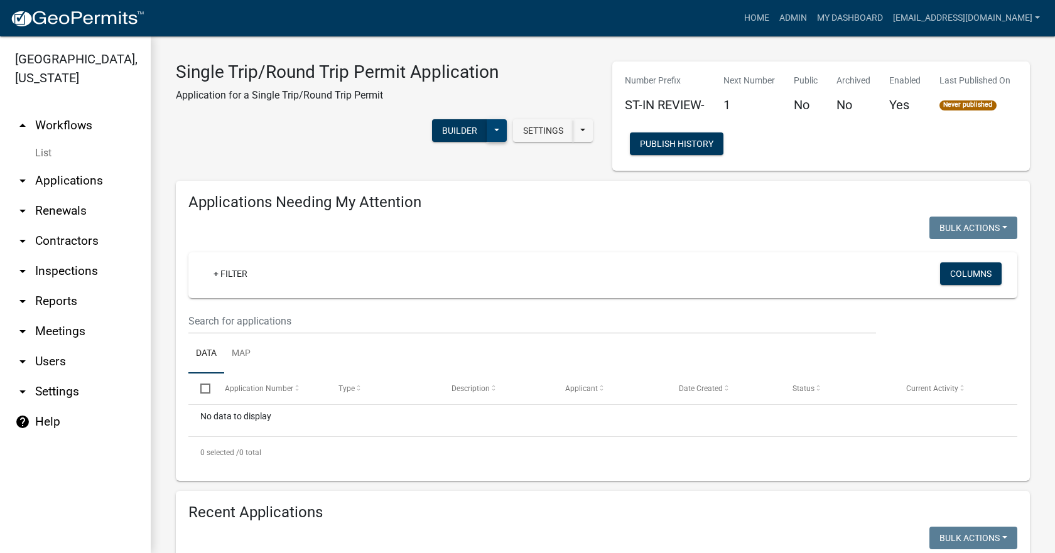
click at [494, 129] on button at bounding box center [497, 130] width 20 height 23
click at [433, 160] on button "Publish" at bounding box center [455, 163] width 104 height 30
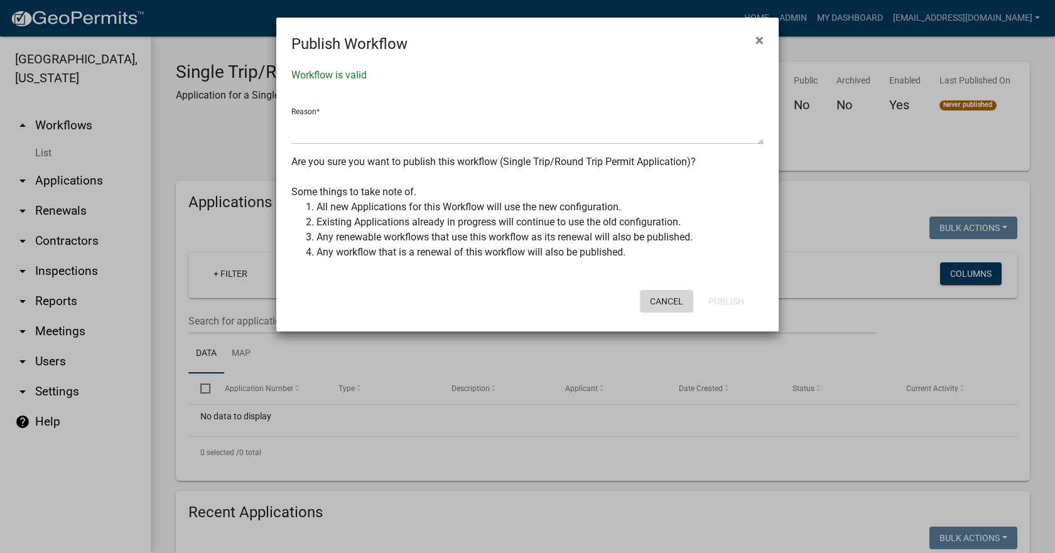
click at [666, 305] on button "Cancel" at bounding box center [666, 301] width 53 height 23
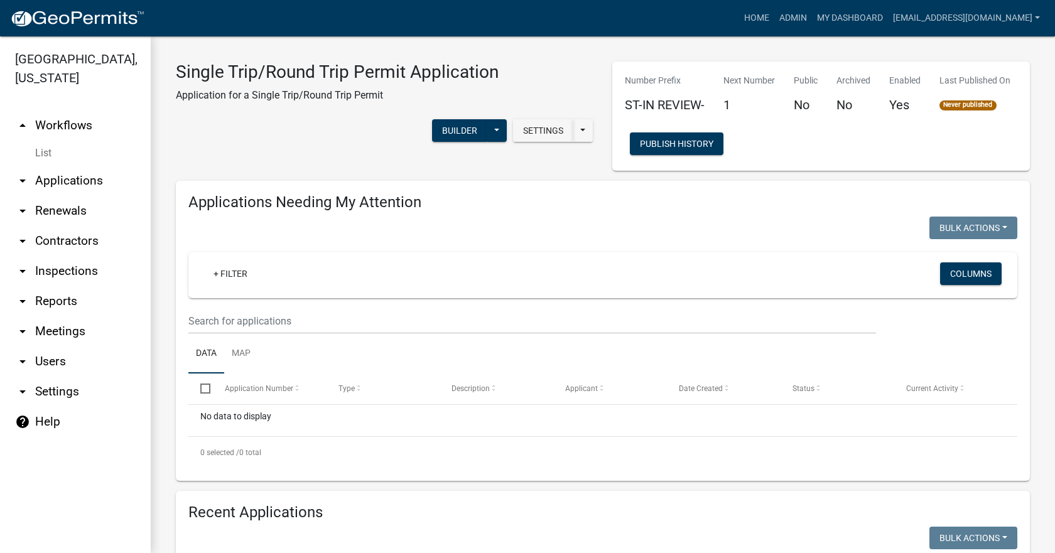
drag, startPoint x: 53, startPoint y: 99, endPoint x: 61, endPoint y: 99, distance: 8.2
click at [53, 111] on link "arrow_drop_up Workflows" at bounding box center [75, 126] width 151 height 30
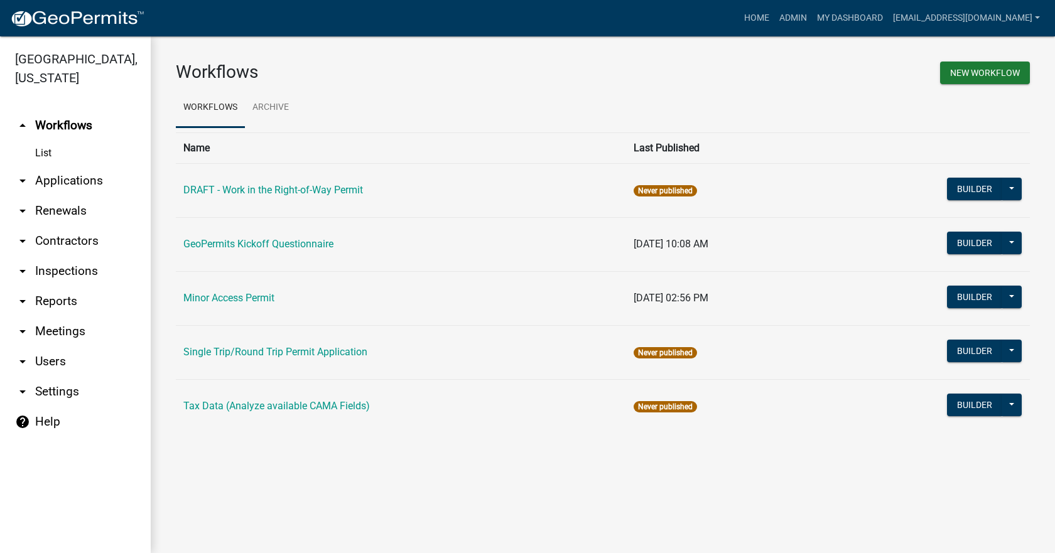
click at [243, 305] on td "Minor Access Permit" at bounding box center [401, 298] width 450 height 54
click at [243, 301] on link "Minor Access Permit" at bounding box center [228, 298] width 91 height 12
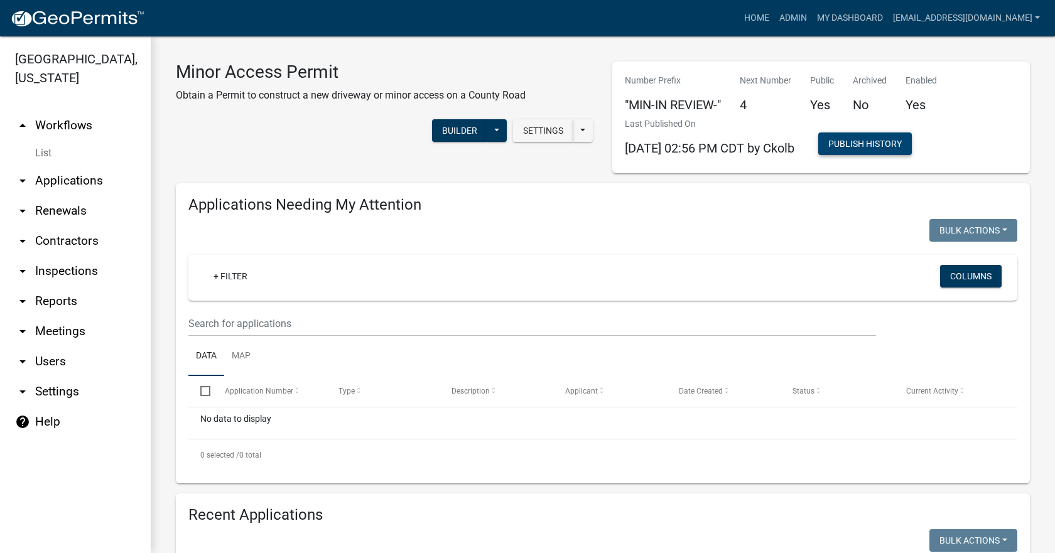
click at [886, 146] on button "Publish History" at bounding box center [865, 144] width 94 height 23
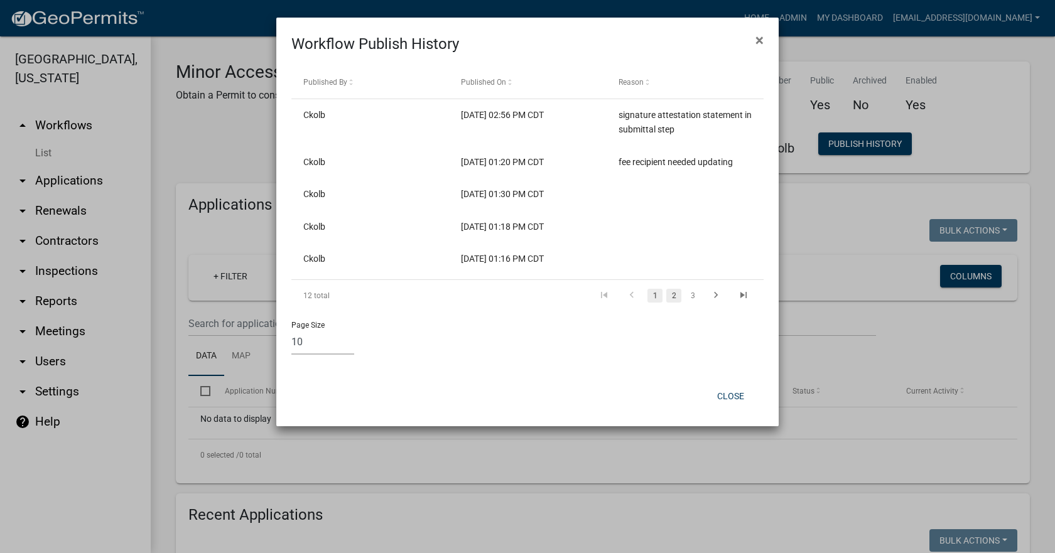
click at [679, 299] on link "2" at bounding box center [673, 296] width 15 height 14
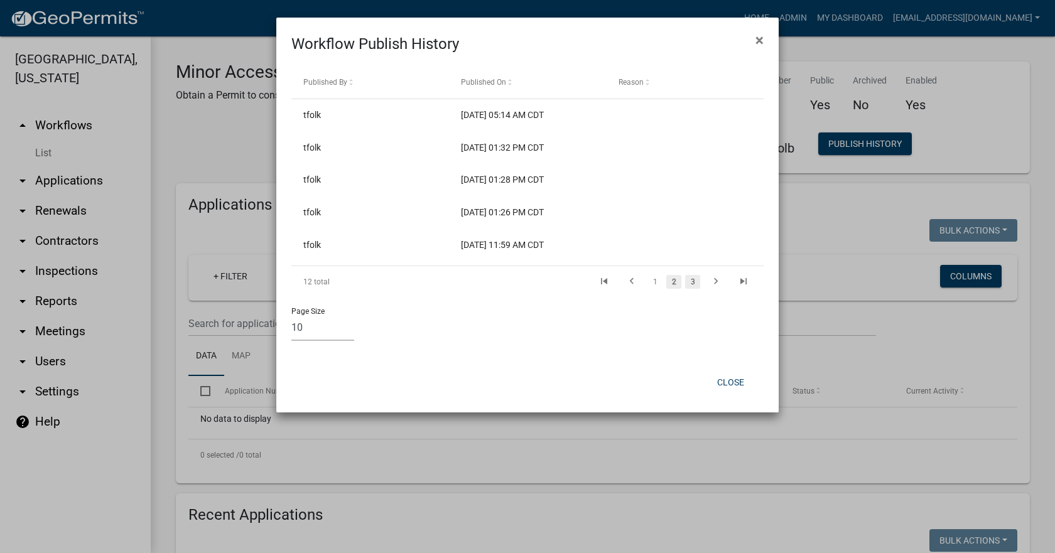
click at [693, 280] on link "3" at bounding box center [692, 282] width 15 height 14
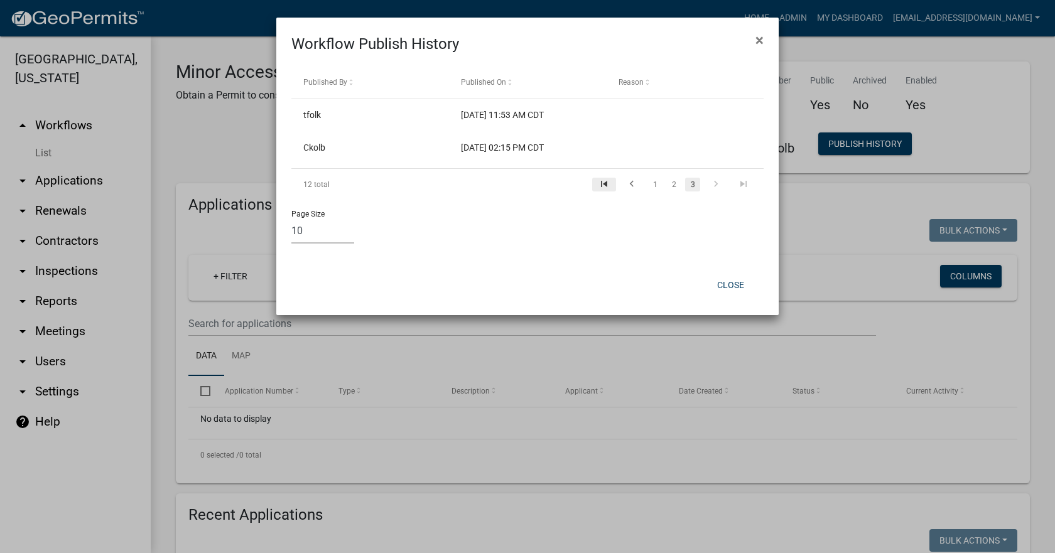
click at [609, 184] on icon "go to first page" at bounding box center [604, 185] width 16 height 15
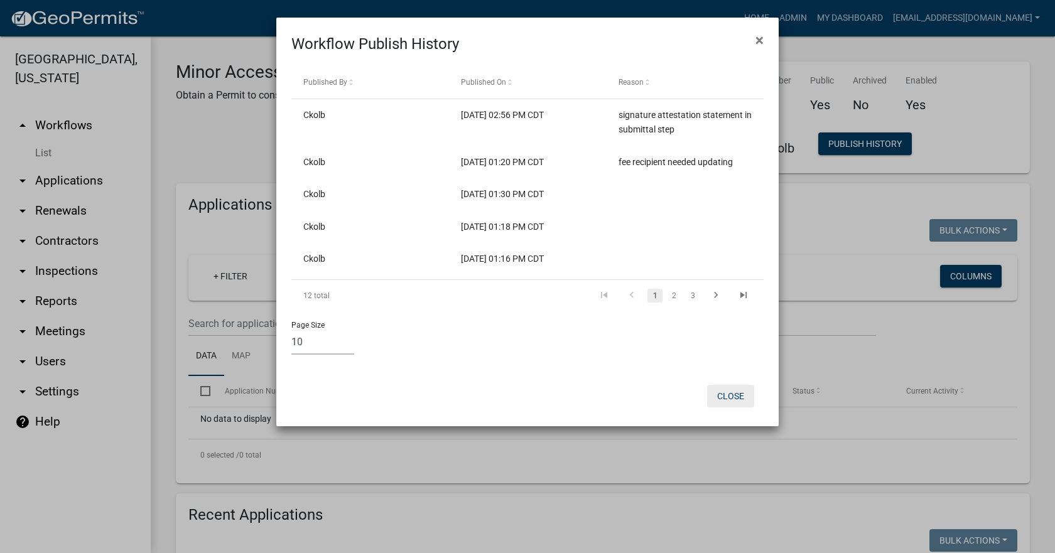
click at [729, 400] on button "Close" at bounding box center [730, 396] width 47 height 23
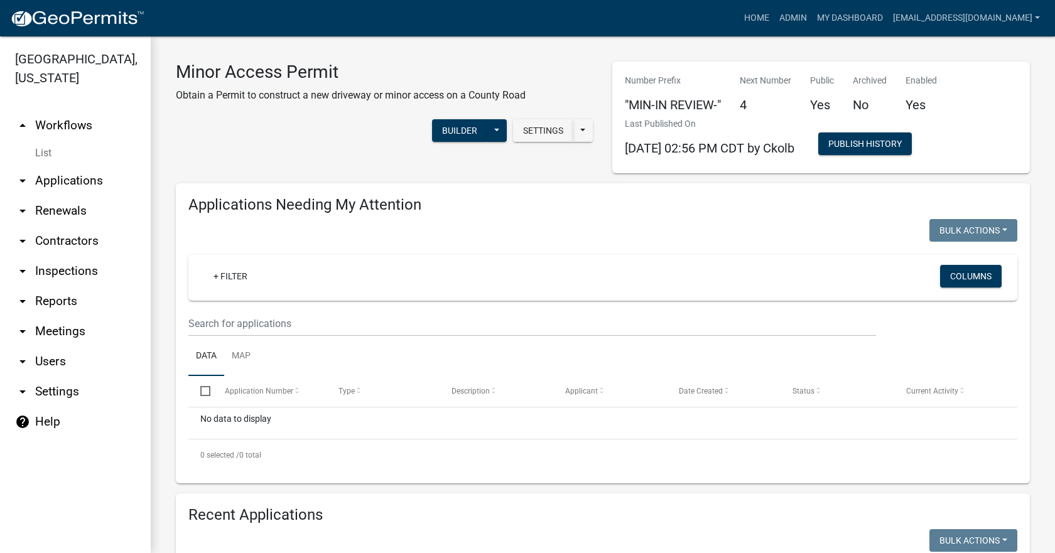
click at [73, 111] on link "arrow_drop_up Workflows" at bounding box center [75, 126] width 151 height 30
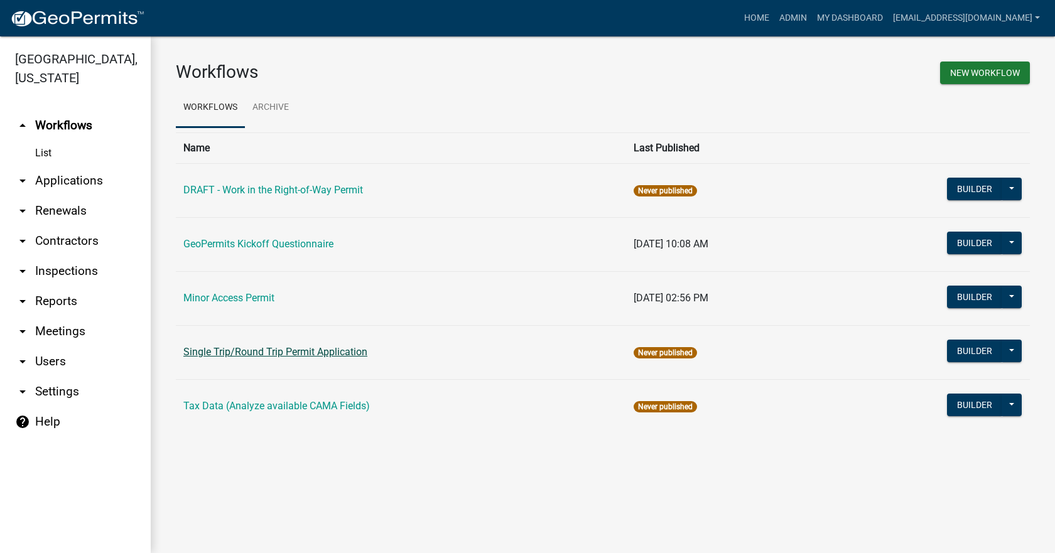
click at [258, 352] on link "Single Trip/Round Trip Permit Application" at bounding box center [275, 352] width 184 height 12
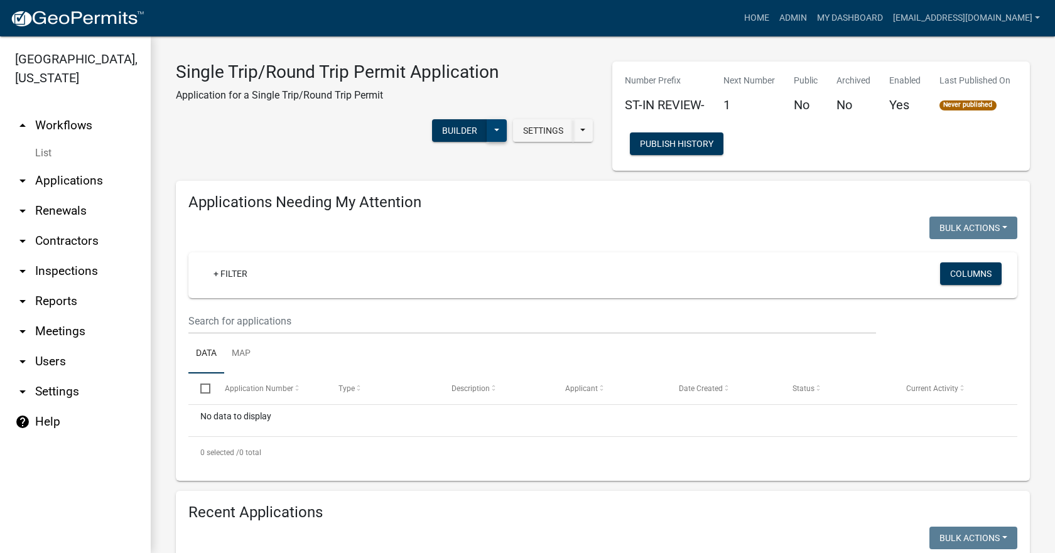
click at [499, 133] on button at bounding box center [497, 130] width 20 height 23
click at [443, 166] on button "Publish" at bounding box center [455, 163] width 104 height 30
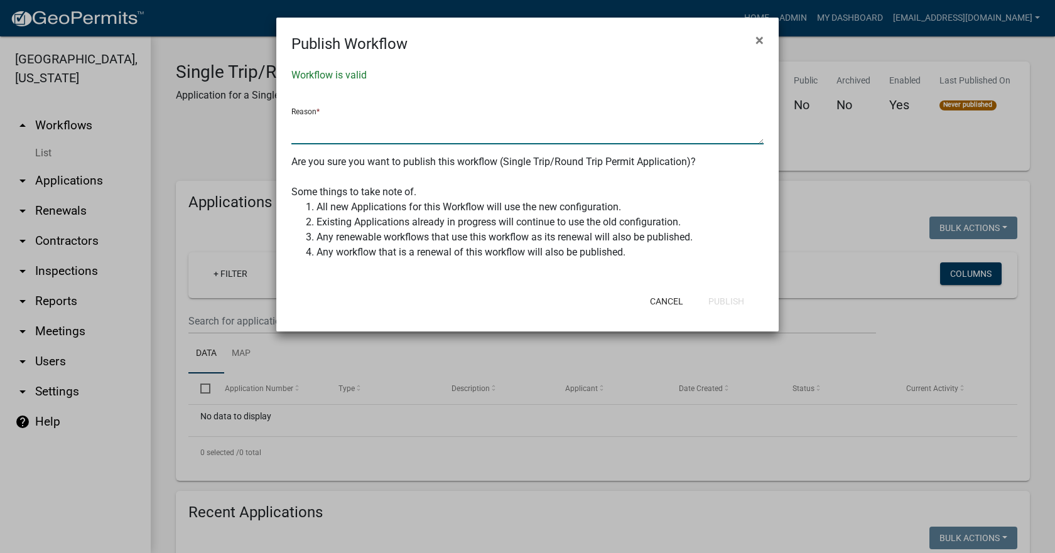
click at [459, 130] on textarea at bounding box center [527, 130] width 472 height 29
click at [729, 306] on button "Publish" at bounding box center [726, 301] width 56 height 23
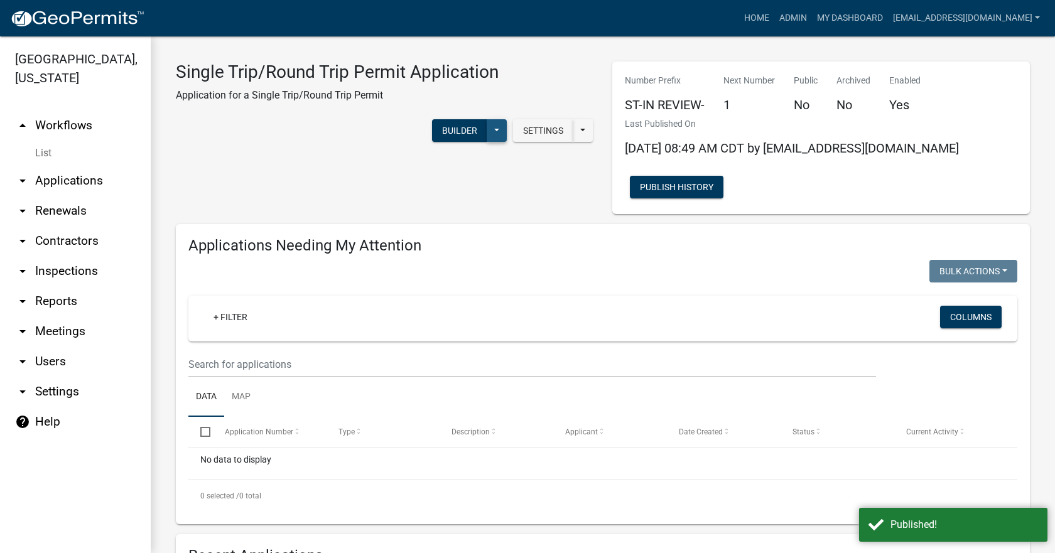
click at [491, 128] on button at bounding box center [497, 130] width 20 height 23
click at [433, 315] on button "Make Public" at bounding box center [455, 314] width 104 height 30
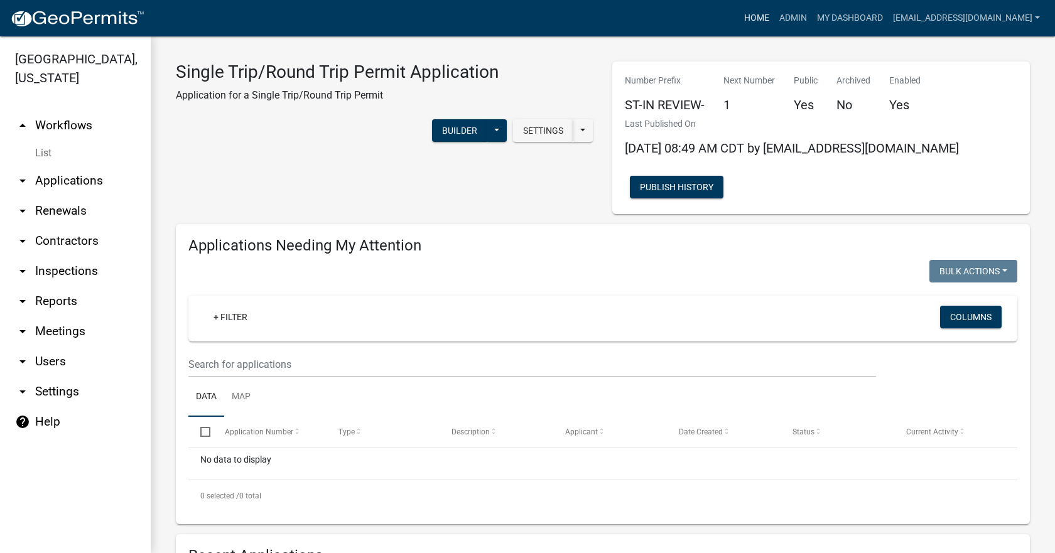
click at [741, 23] on link "Home" at bounding box center [756, 18] width 35 height 24
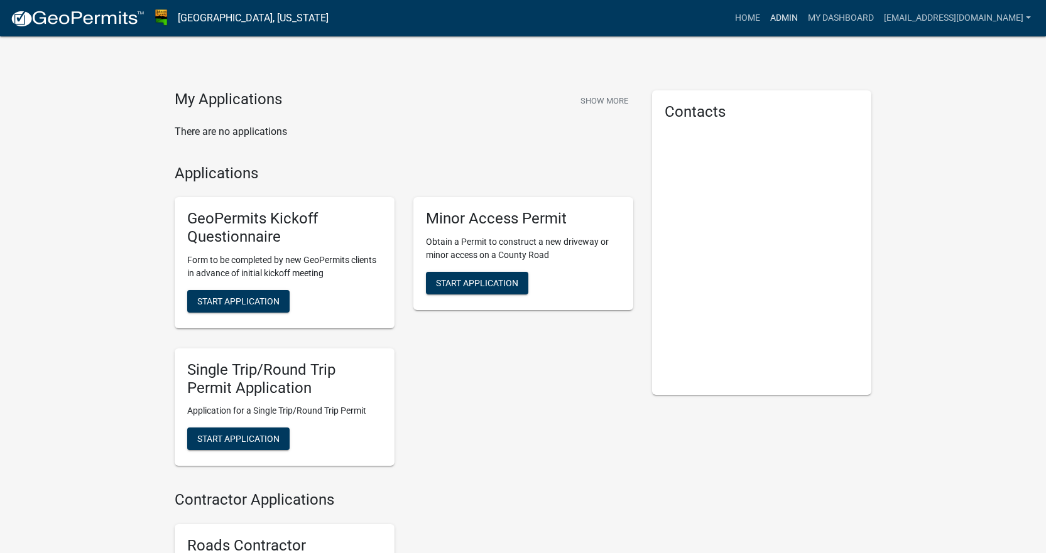
click at [780, 13] on link "Admin" at bounding box center [784, 18] width 38 height 24
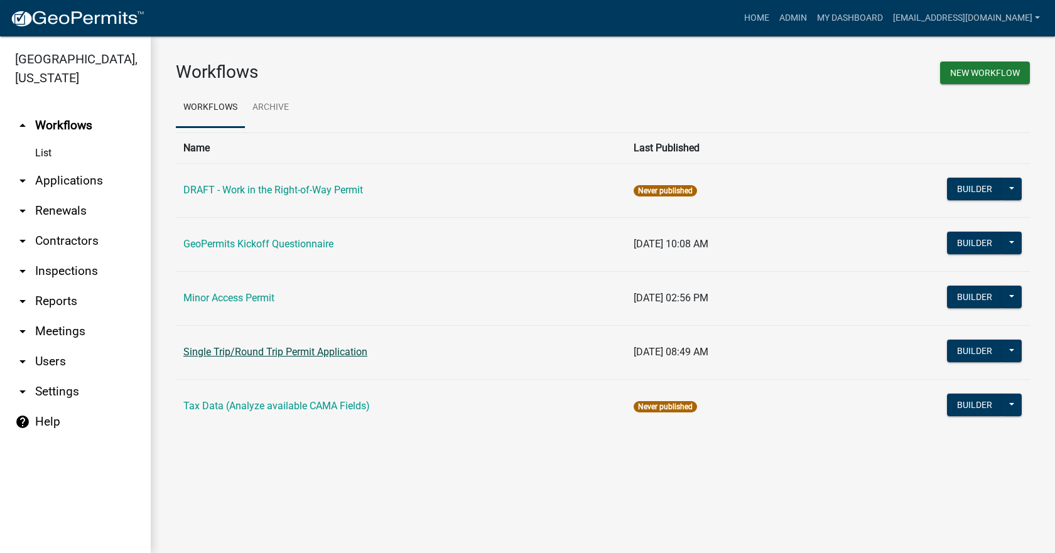
click at [241, 348] on link "Single Trip/Round Trip Permit Application" at bounding box center [275, 352] width 184 height 12
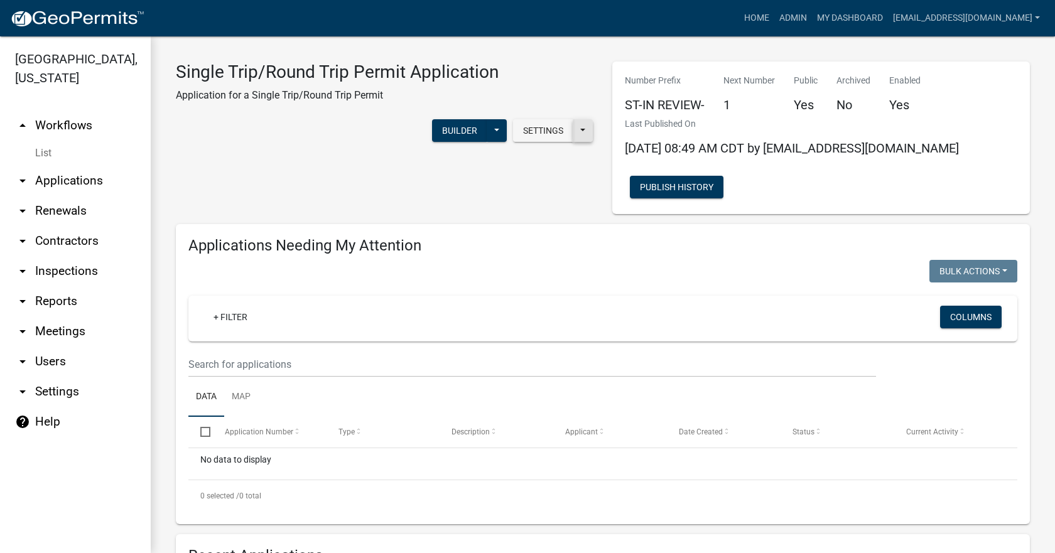
click at [582, 124] on button at bounding box center [583, 130] width 20 height 23
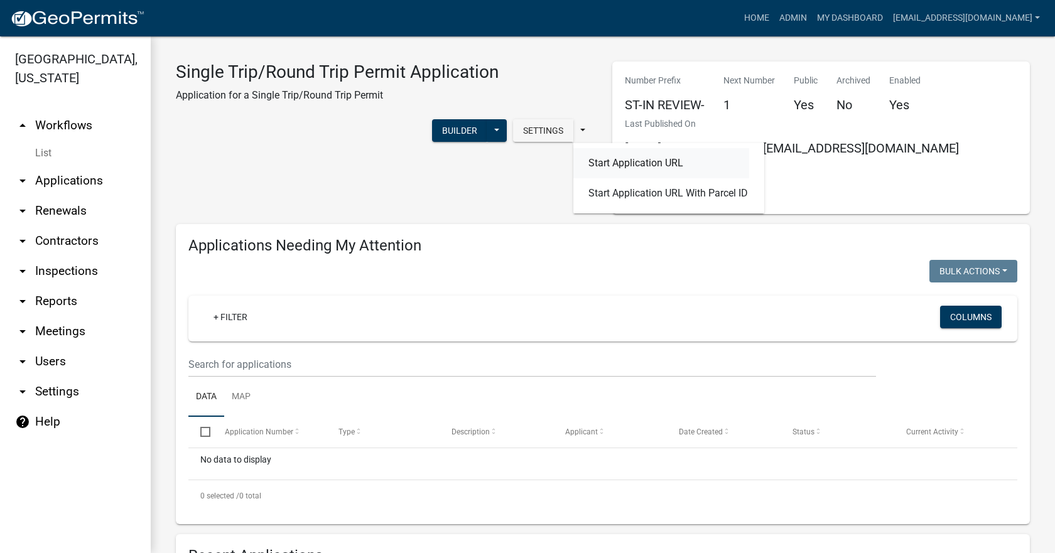
click at [610, 165] on button "Start Application URL" at bounding box center [661, 163] width 176 height 30
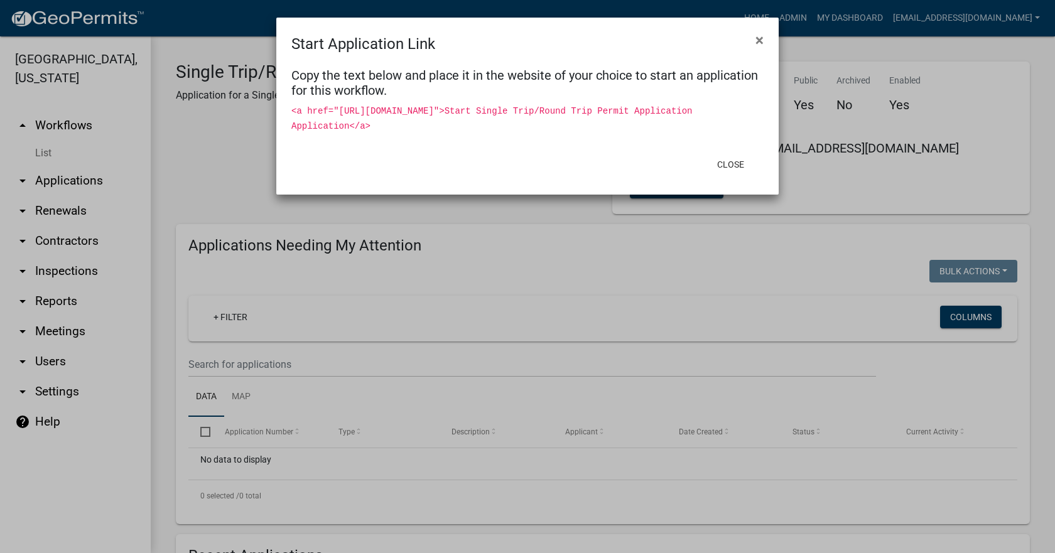
drag, startPoint x: 335, startPoint y: 109, endPoint x: 517, endPoint y: 131, distance: 182.9
click at [517, 131] on div "<a href="https://permitting-api.schneidergis.com/home/StartWorkflowApplication?…" at bounding box center [527, 118] width 472 height 30
copy code "https://permitting-api.schneidergis.com/home/StartWorkflowApplication?WorkflowI…"
click at [766, 48] on button "×" at bounding box center [760, 40] width 28 height 35
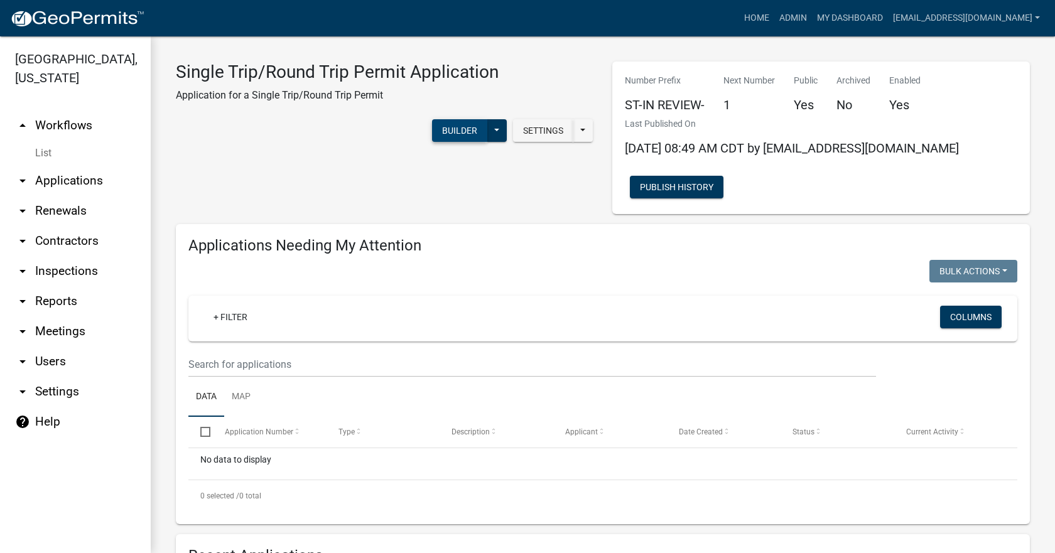
click at [445, 135] on button "Builder" at bounding box center [459, 130] width 55 height 23
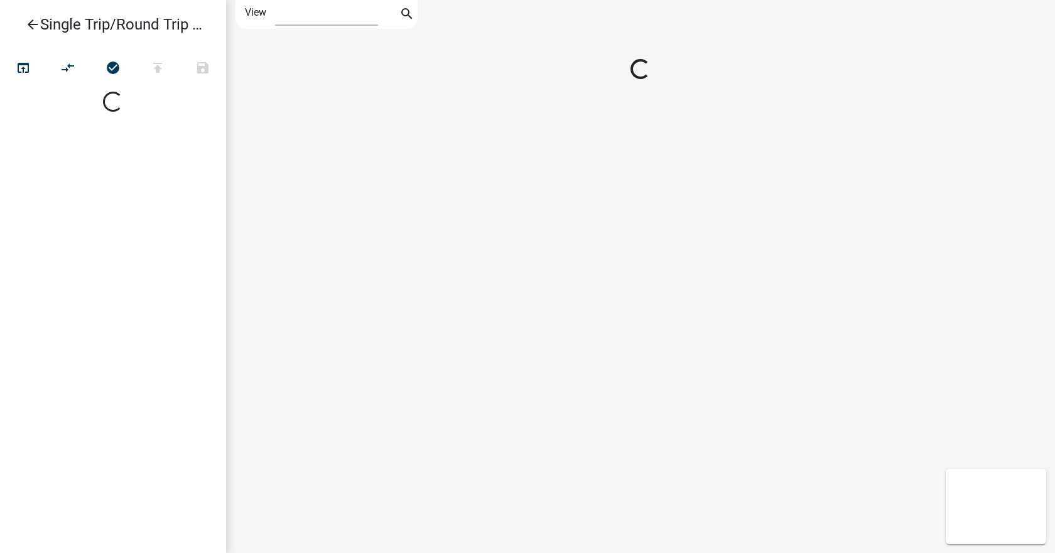
select select "1"
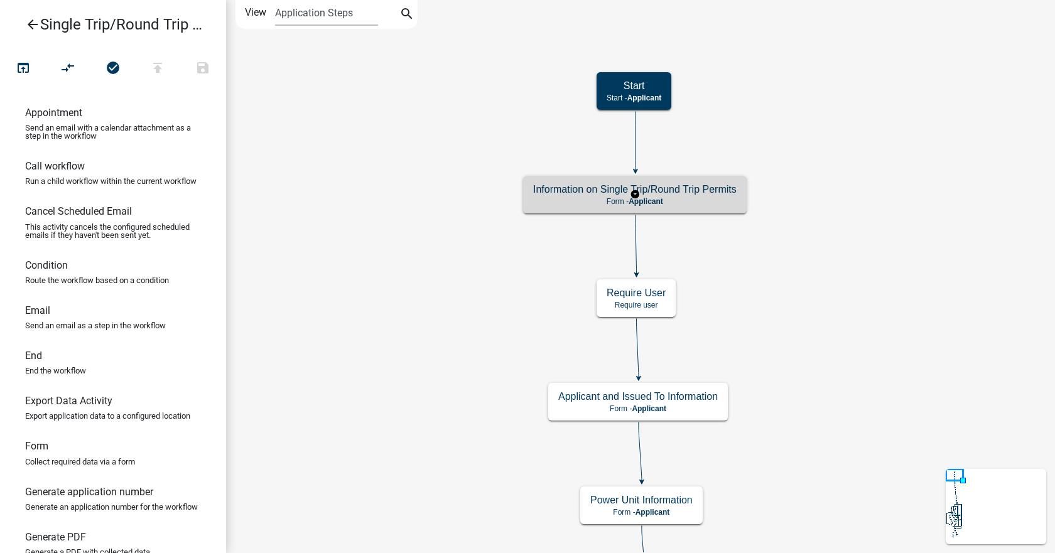
click at [568, 192] on h5 "Information on Single Trip/Round Trip Permits" at bounding box center [635, 189] width 204 height 12
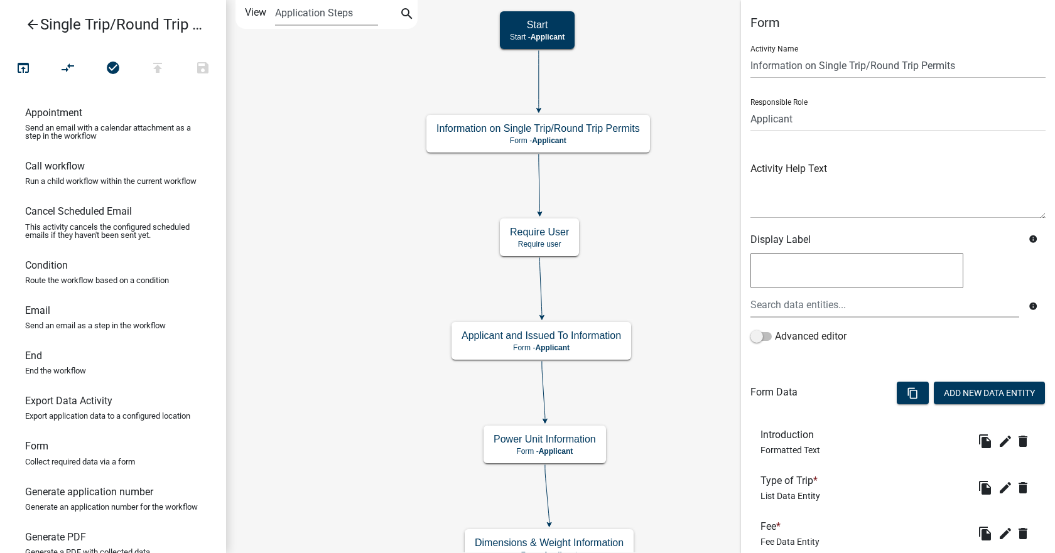
scroll to position [63, 0]
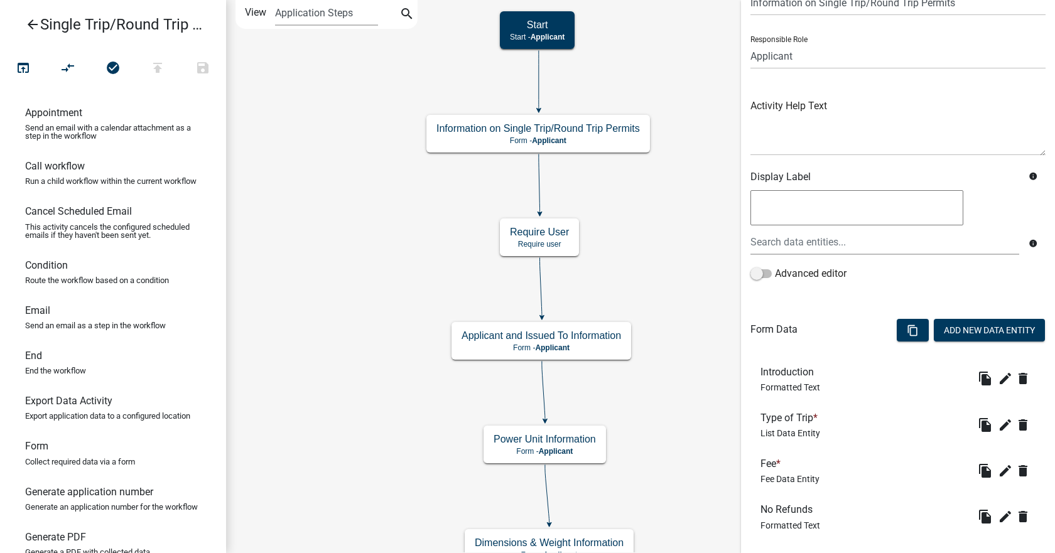
click at [803, 383] on span "Formatted Text" at bounding box center [791, 388] width 60 height 10
click at [999, 383] on icon "edit" at bounding box center [1005, 378] width 15 height 15
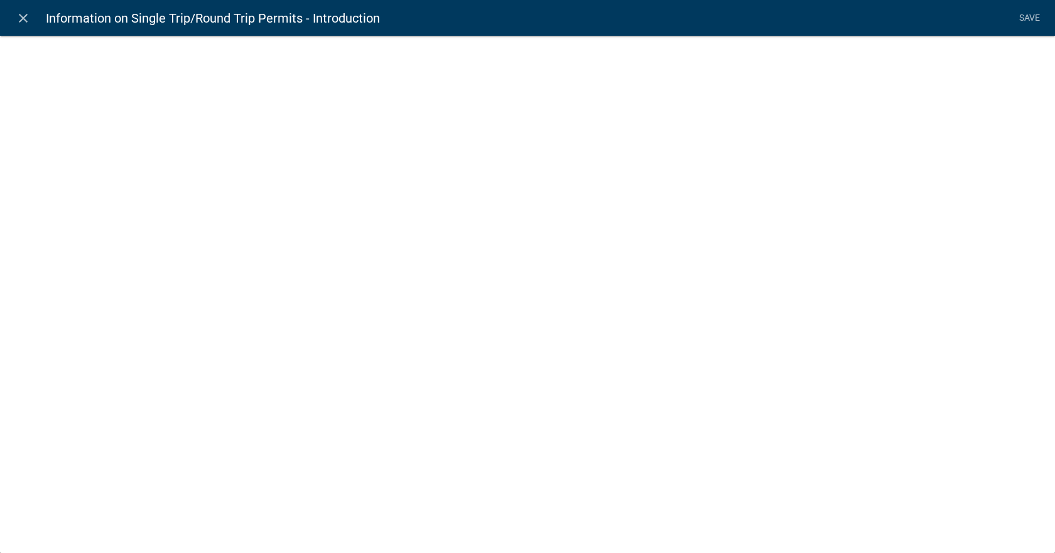
select select "rich-text"
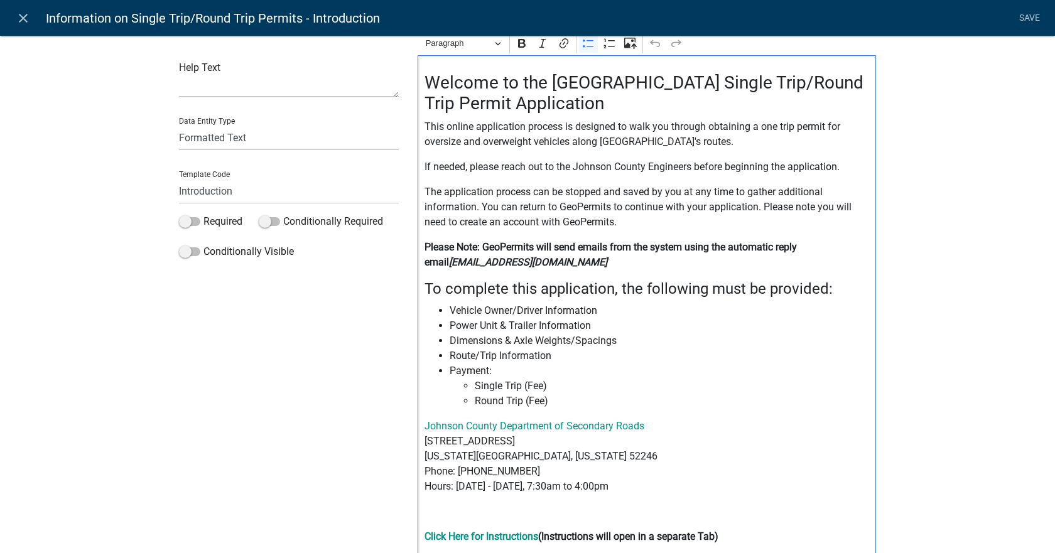
click at [539, 382] on span "Single Trip (Fee)" at bounding box center [672, 386] width 395 height 15
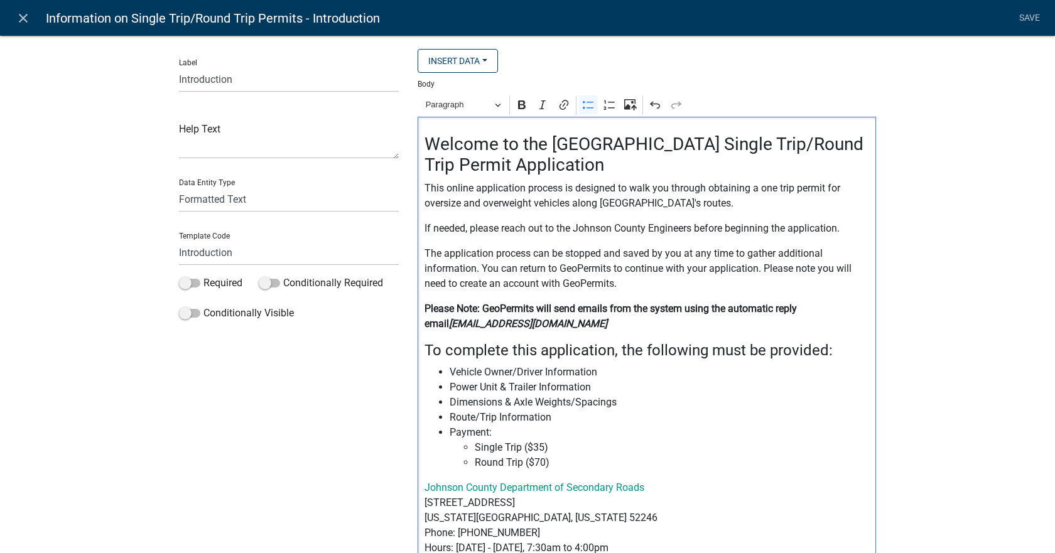
scroll to position [0, 0]
click at [1039, 18] on link "Save" at bounding box center [1029, 18] width 31 height 24
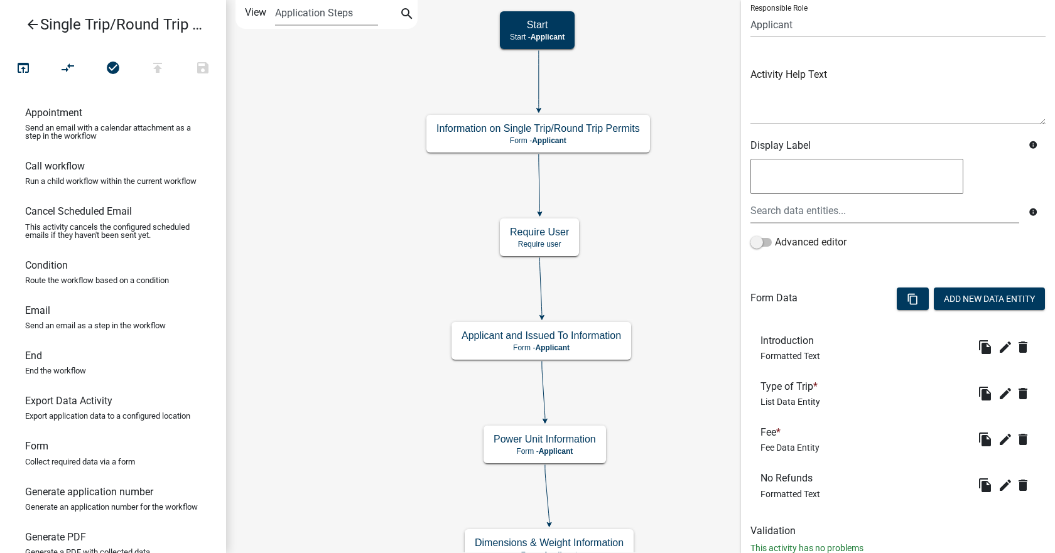
scroll to position [132, 0]
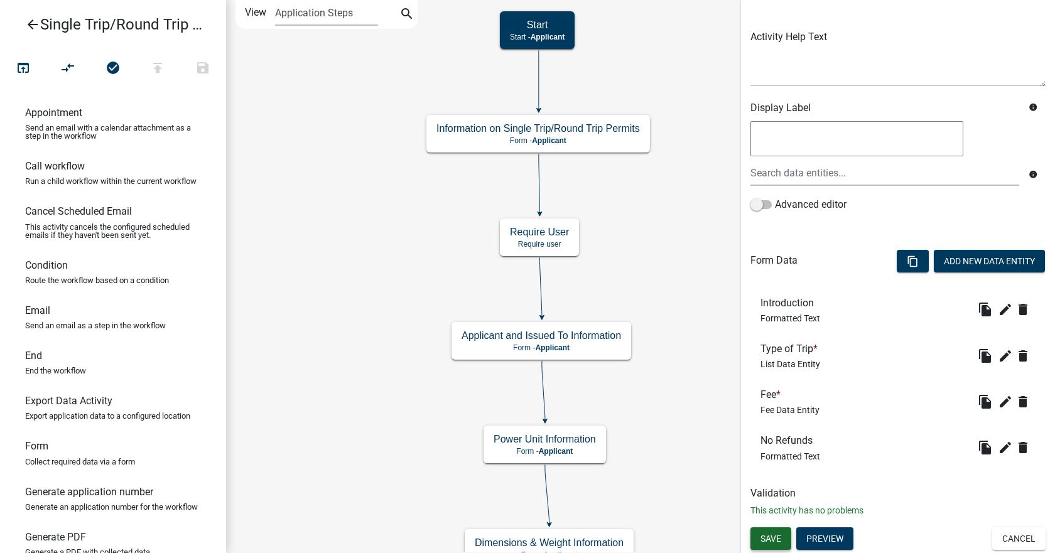
click at [773, 536] on span "Save" at bounding box center [771, 538] width 21 height 10
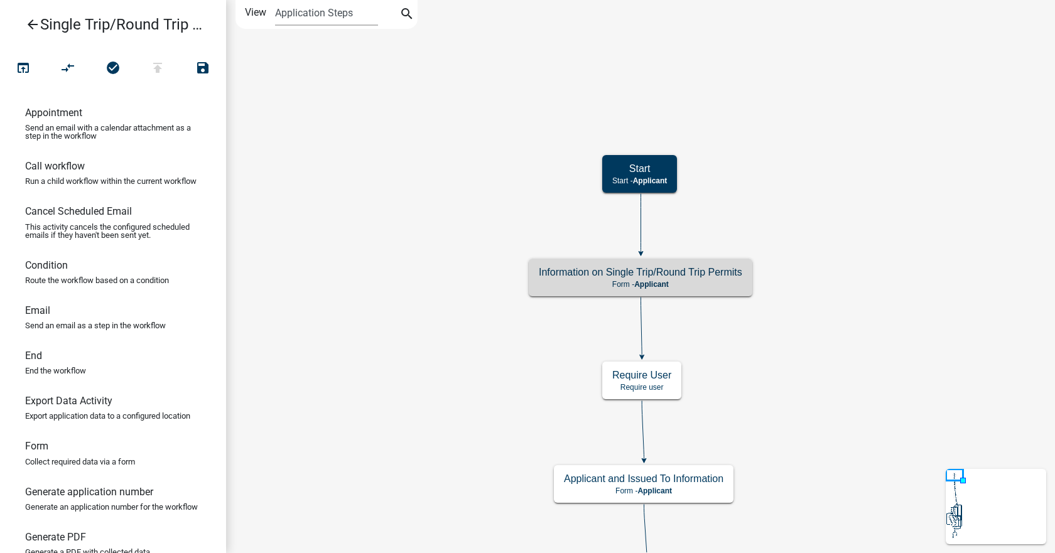
scroll to position [0, 0]
click at [164, 67] on icon "publish" at bounding box center [157, 69] width 15 height 18
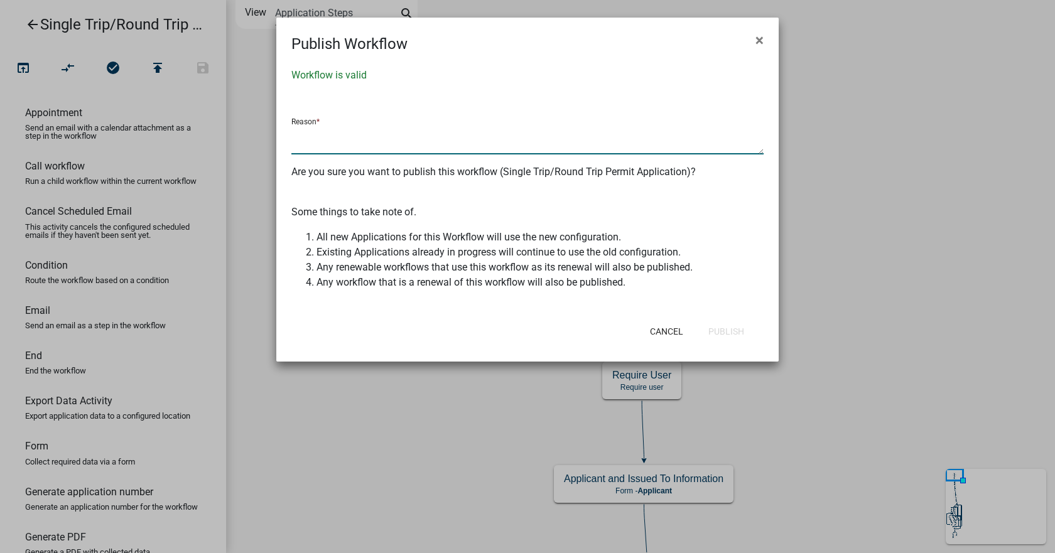
click at [408, 143] on textarea at bounding box center [527, 140] width 472 height 29
drag, startPoint x: 715, startPoint y: 322, endPoint x: 743, endPoint y: 340, distance: 33.3
click at [716, 322] on button "Publish" at bounding box center [726, 331] width 56 height 23
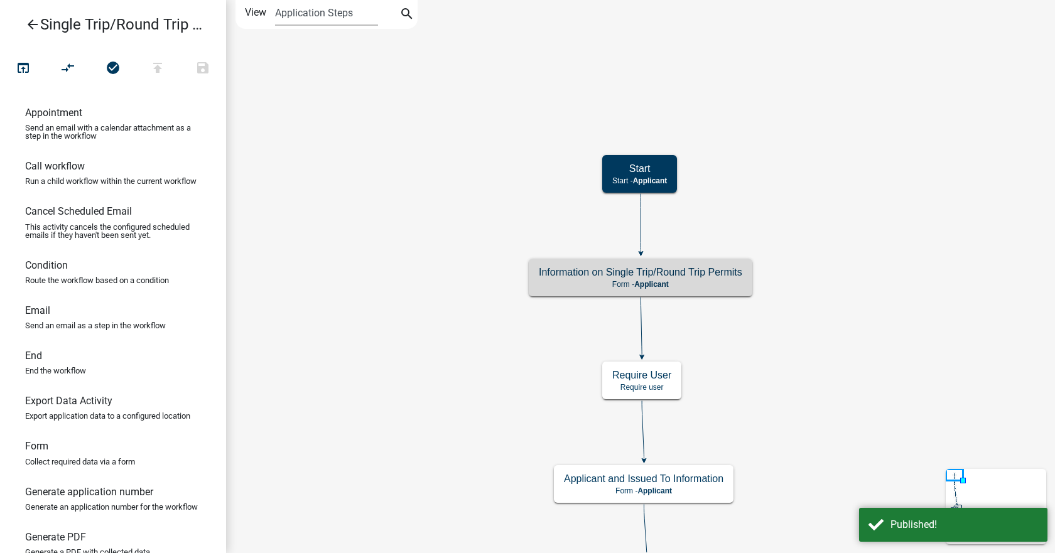
click at [26, 42] on header "arrow_back Single Trip/Round Trip Permit Application" at bounding box center [113, 24] width 226 height 49
click at [37, 29] on icon "arrow_back" at bounding box center [32, 26] width 15 height 18
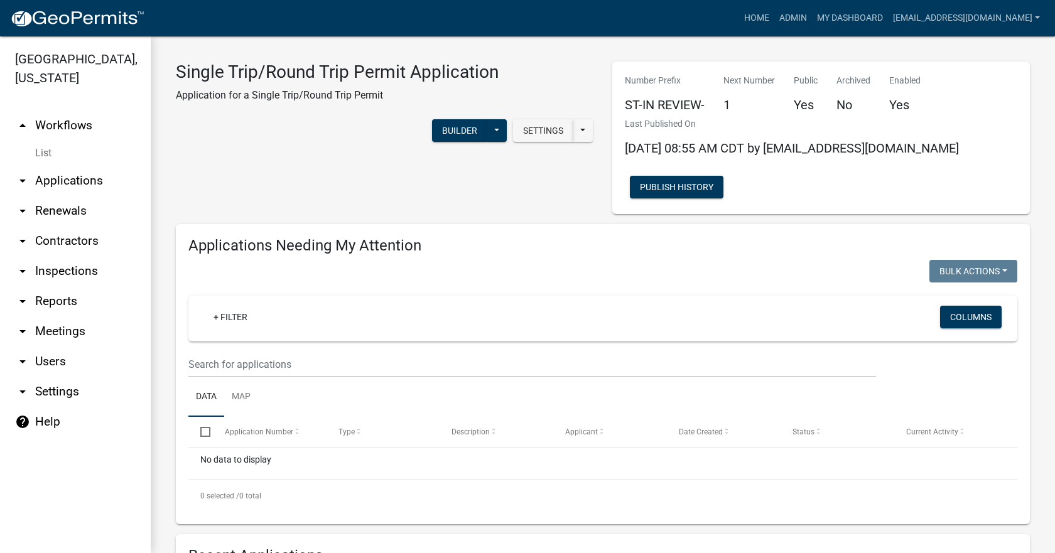
click at [73, 113] on link "arrow_drop_up Workflows" at bounding box center [75, 126] width 151 height 30
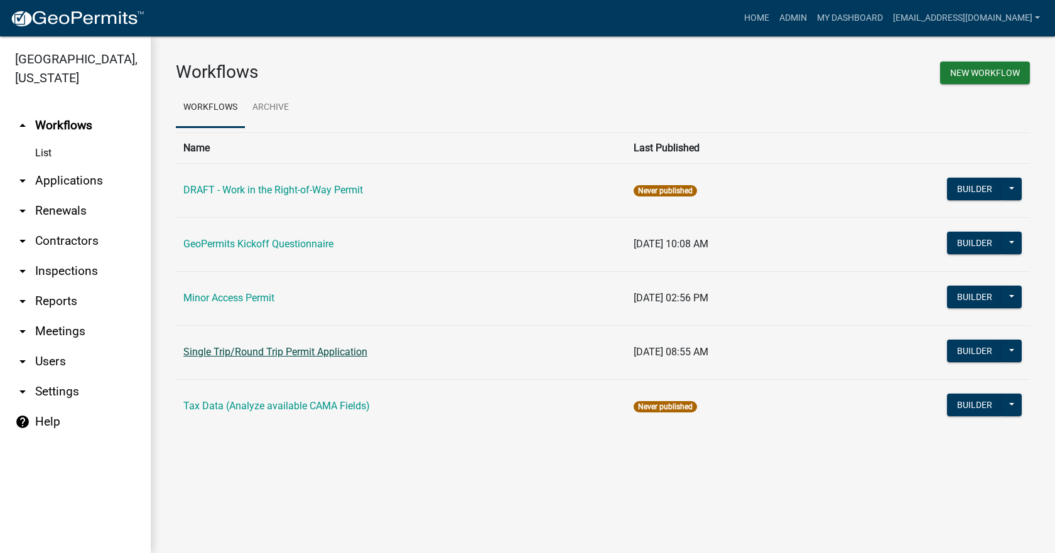
click at [325, 354] on link "Single Trip/Round Trip Permit Application" at bounding box center [275, 352] width 184 height 12
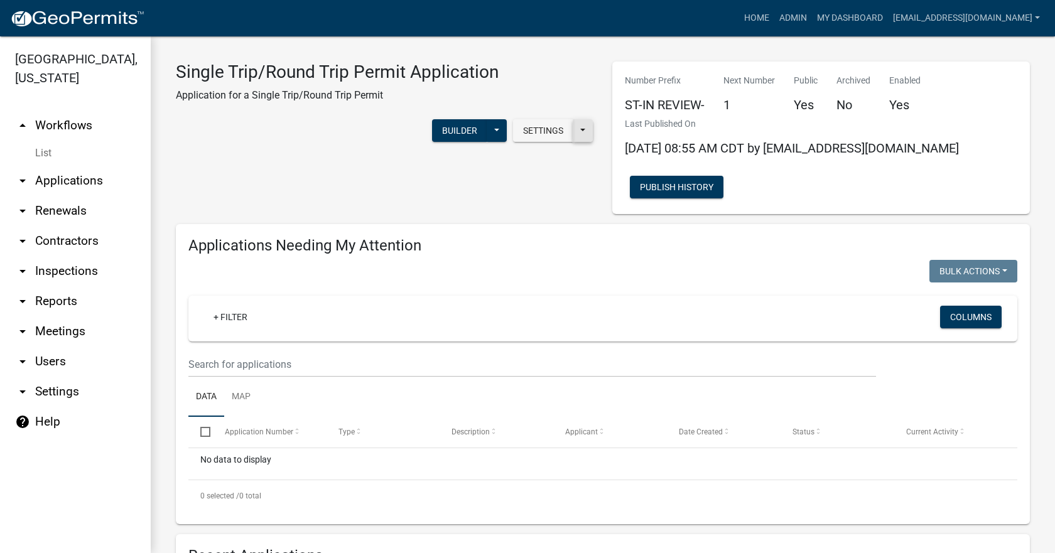
click at [582, 127] on button at bounding box center [583, 130] width 20 height 23
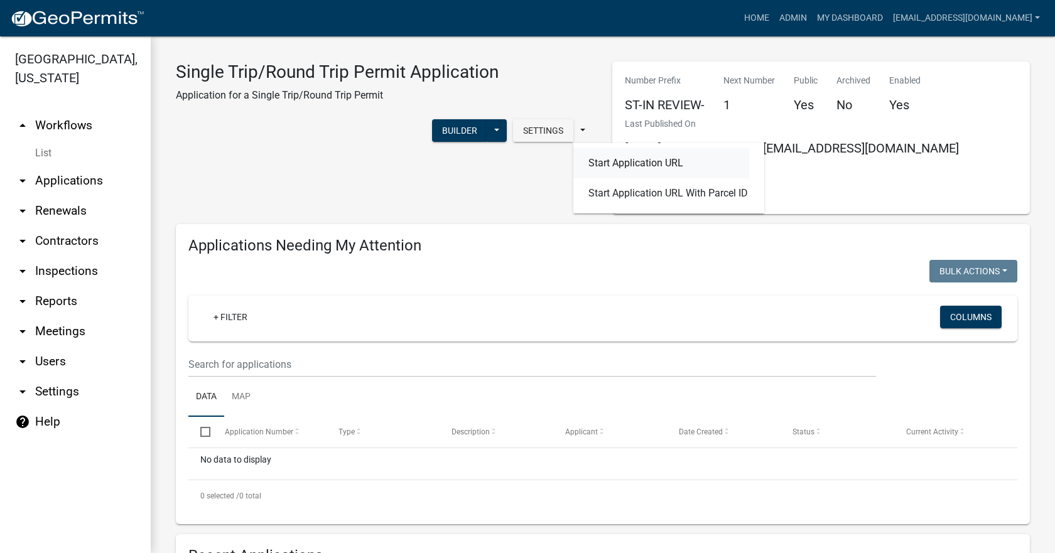
click at [612, 166] on button "Start Application URL" at bounding box center [661, 163] width 176 height 30
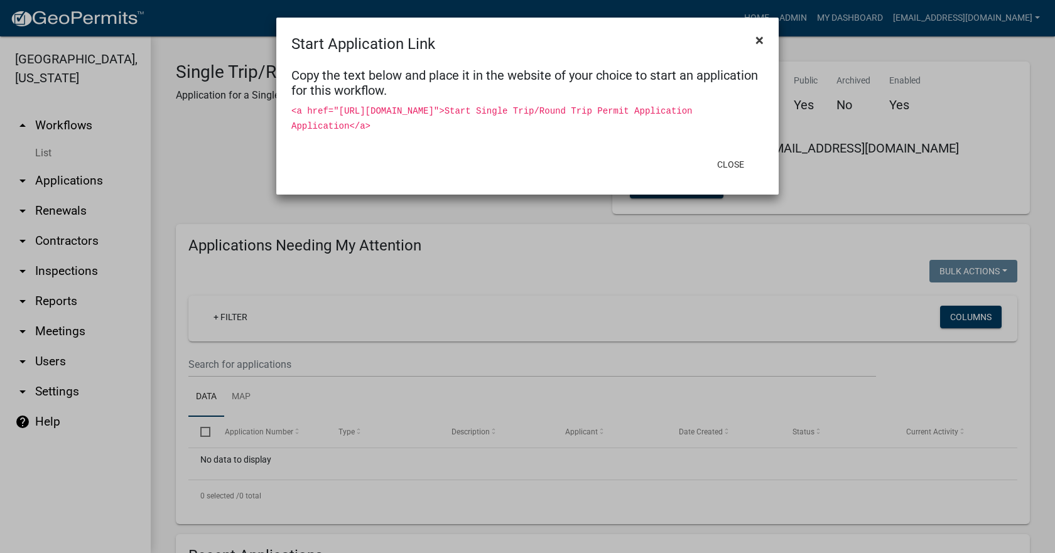
drag, startPoint x: 756, startPoint y: 37, endPoint x: 749, endPoint y: 53, distance: 17.7
click at [756, 37] on span "×" at bounding box center [760, 40] width 8 height 18
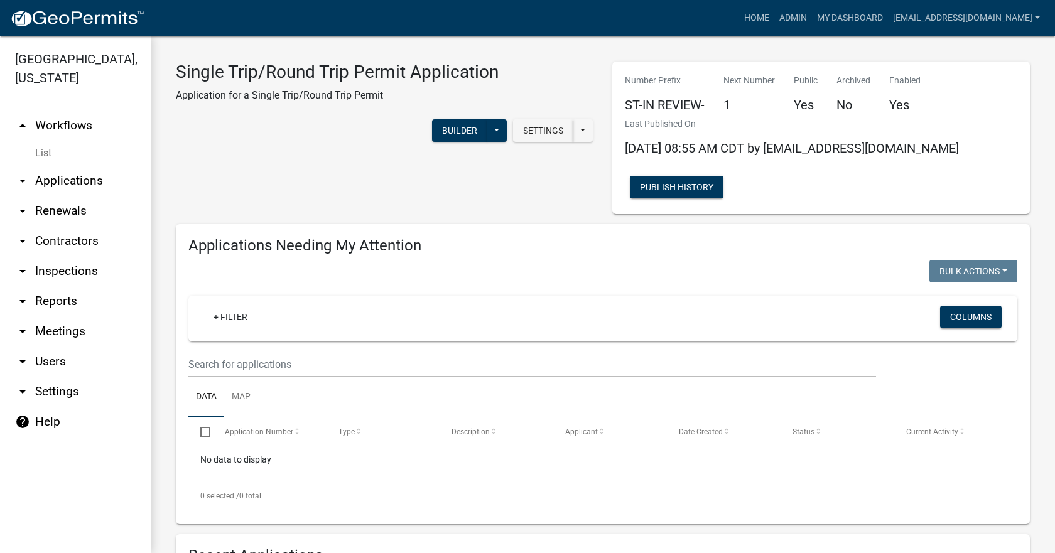
click at [88, 166] on link "arrow_drop_down Applications" at bounding box center [75, 181] width 151 height 30
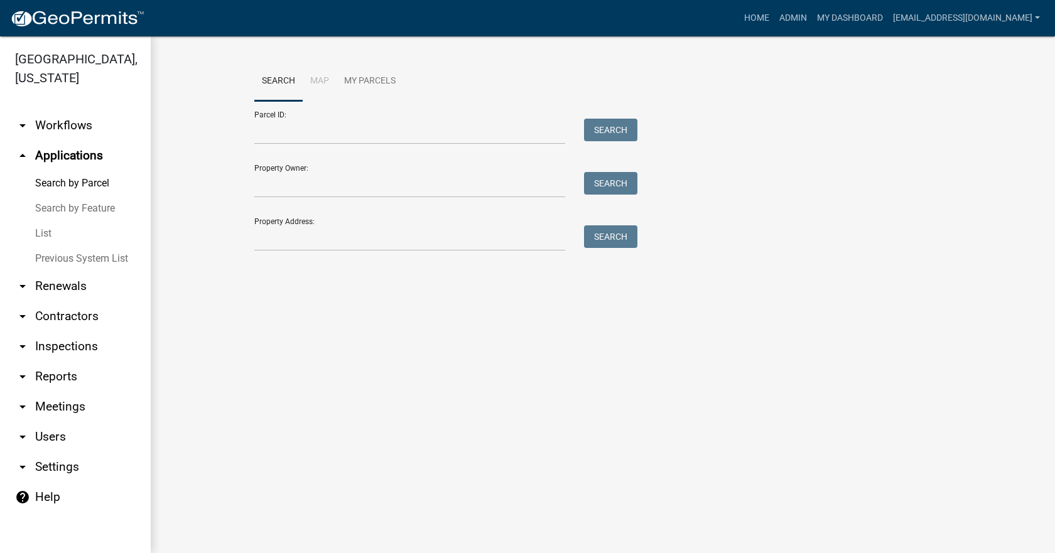
click at [48, 221] on link "List" at bounding box center [75, 233] width 151 height 25
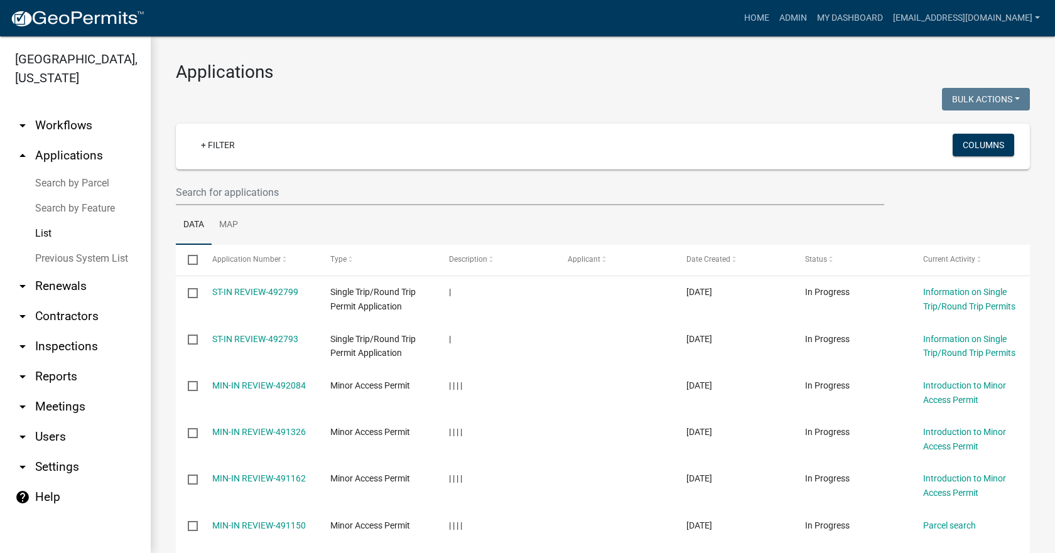
click at [72, 112] on link "arrow_drop_down Workflows" at bounding box center [75, 126] width 151 height 30
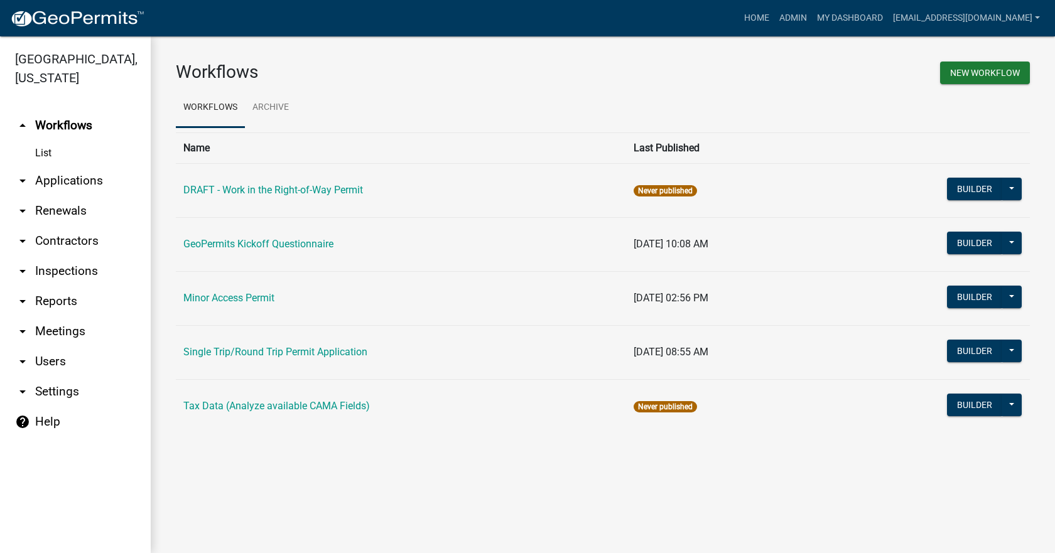
click at [79, 226] on link "arrow_drop_down Contractors" at bounding box center [75, 241] width 151 height 30
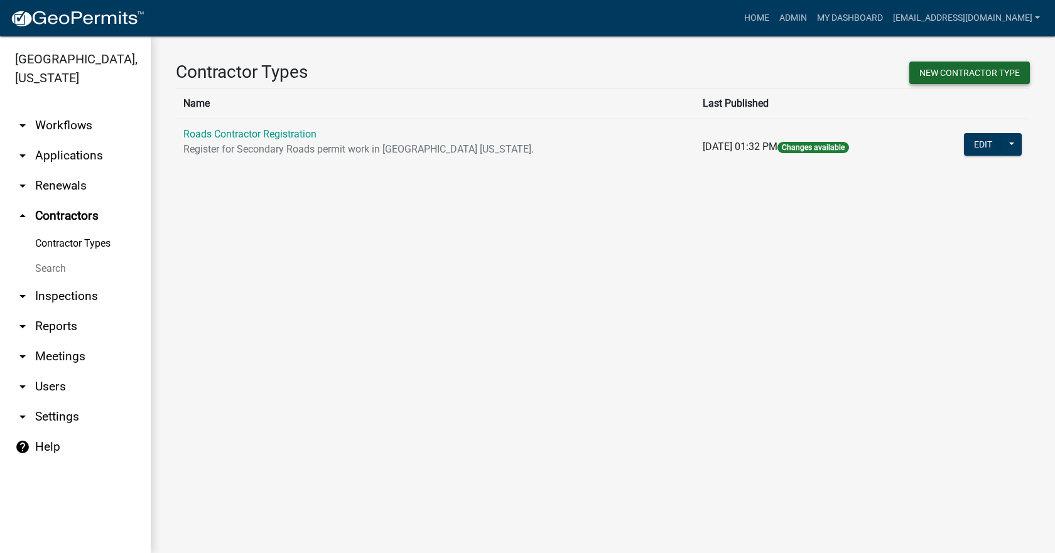
click at [981, 78] on button "New Contractor Type" at bounding box center [970, 73] width 121 height 23
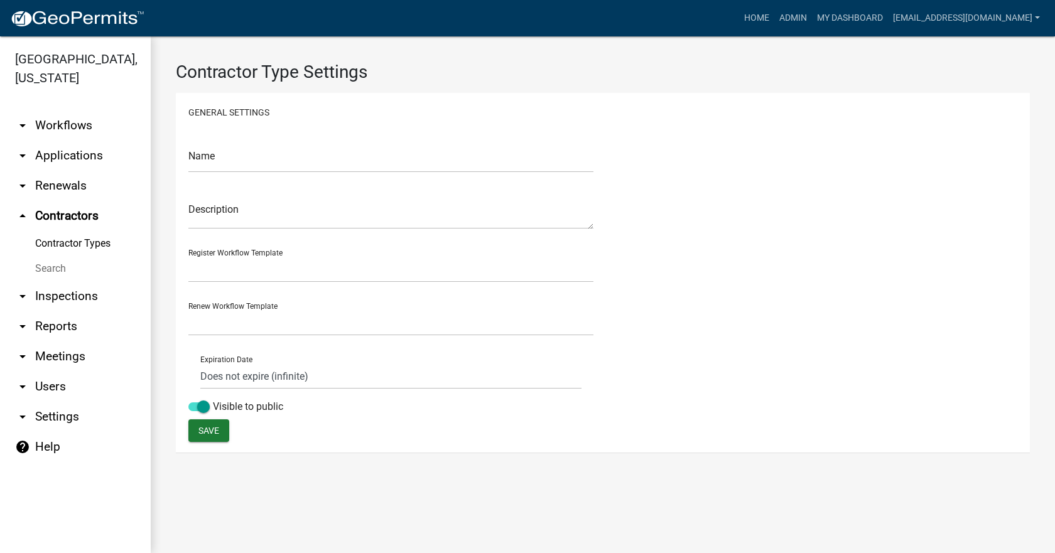
select select "0: f824e0c6-67d4-400e-aea4-1d2c223440b3"
select select "0: 4a3982b6-bb4b-48e0-bb5e-1fa92bfe9a61"
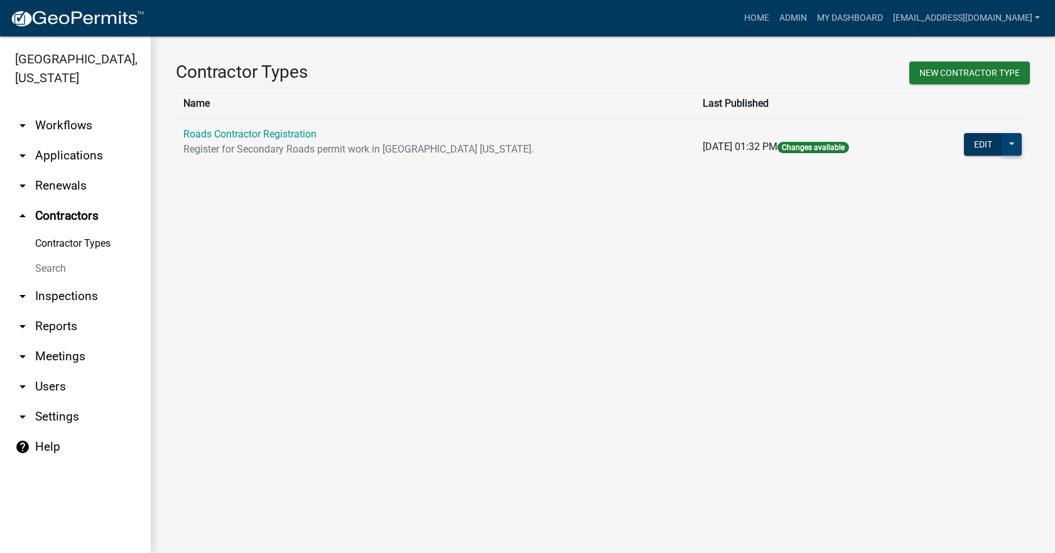
click at [1015, 148] on button at bounding box center [1012, 144] width 20 height 23
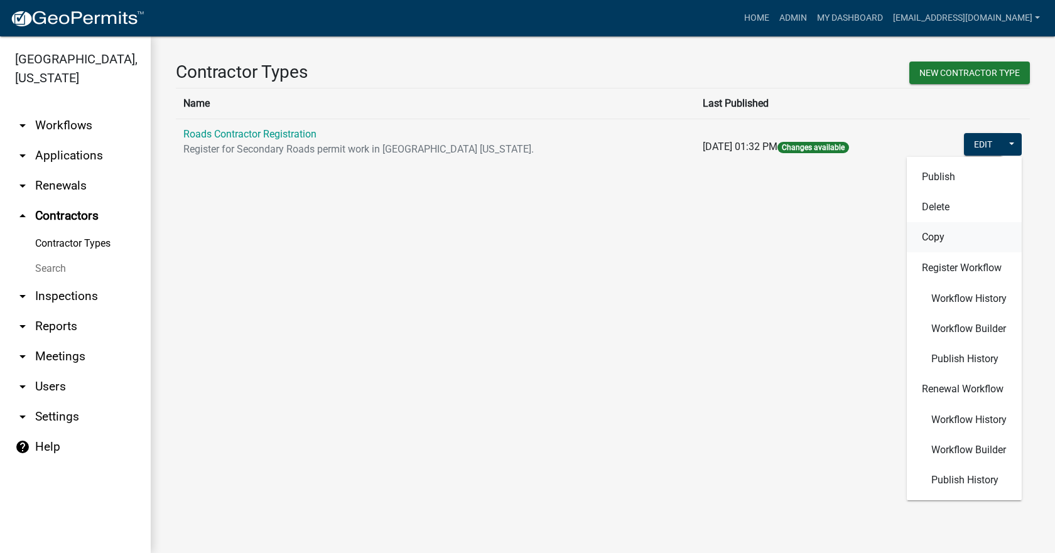
click at [978, 237] on button "Copy" at bounding box center [964, 237] width 115 height 30
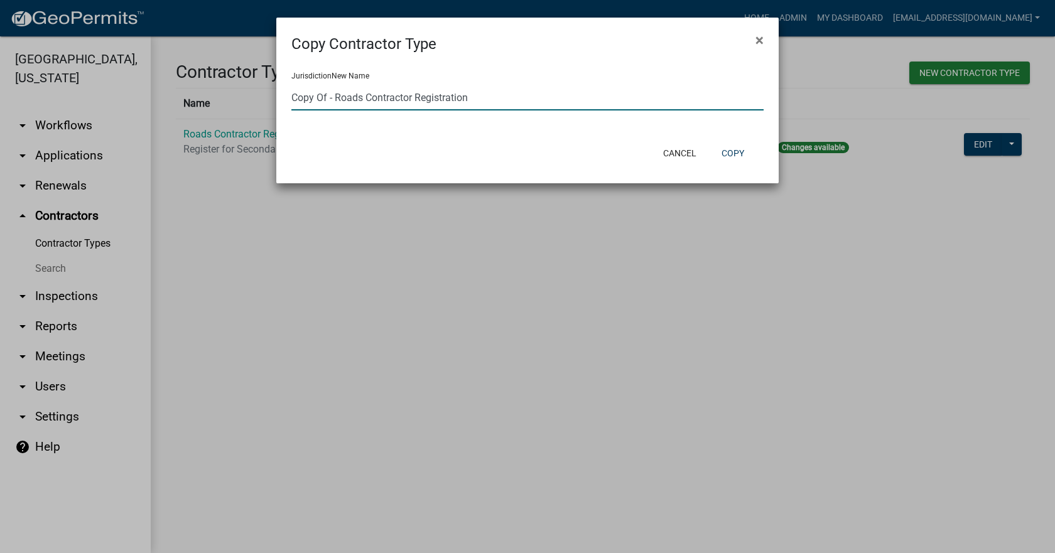
drag, startPoint x: 337, startPoint y: 97, endPoint x: 264, endPoint y: 93, distance: 73.0
click at [264, 93] on ngb-modal-window "Copy Contractor Type × Jurisdiction New Name Copy Of - Roads Contractor Registr…" at bounding box center [527, 276] width 1055 height 553
drag, startPoint x: 438, startPoint y: 100, endPoint x: 166, endPoint y: 114, distance: 271.7
click at [166, 114] on ngb-modal-window "Copy Contractor Type × Jurisdiction New Name Roads Contractor Registration Canc…" at bounding box center [527, 276] width 1055 height 553
type input "OS/OW Haulers"
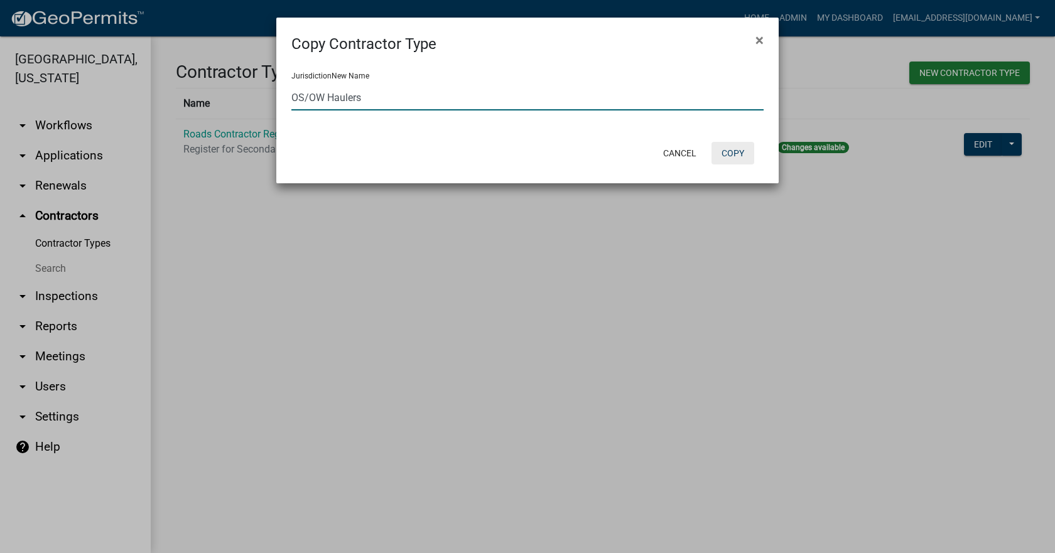
click at [737, 149] on button "Copy" at bounding box center [733, 153] width 43 height 23
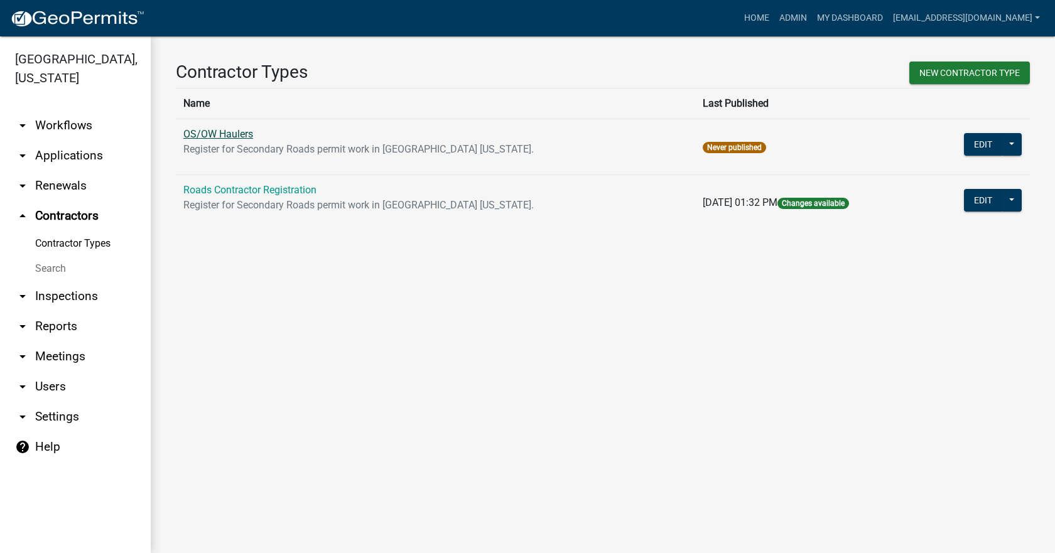
click at [216, 139] on link "OS/OW Haulers" at bounding box center [218, 134] width 70 height 12
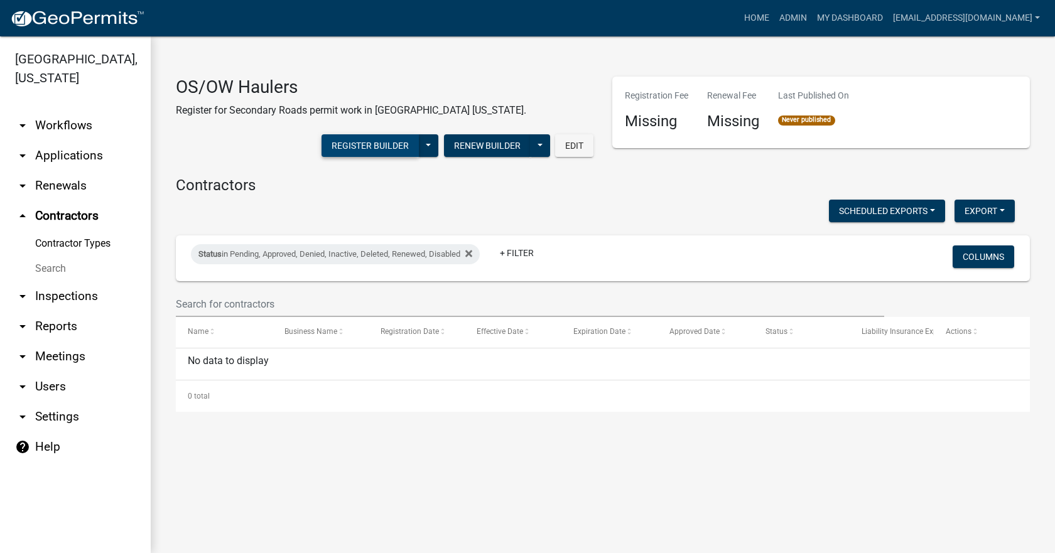
click at [390, 149] on button "Register Builder" at bounding box center [370, 145] width 97 height 23
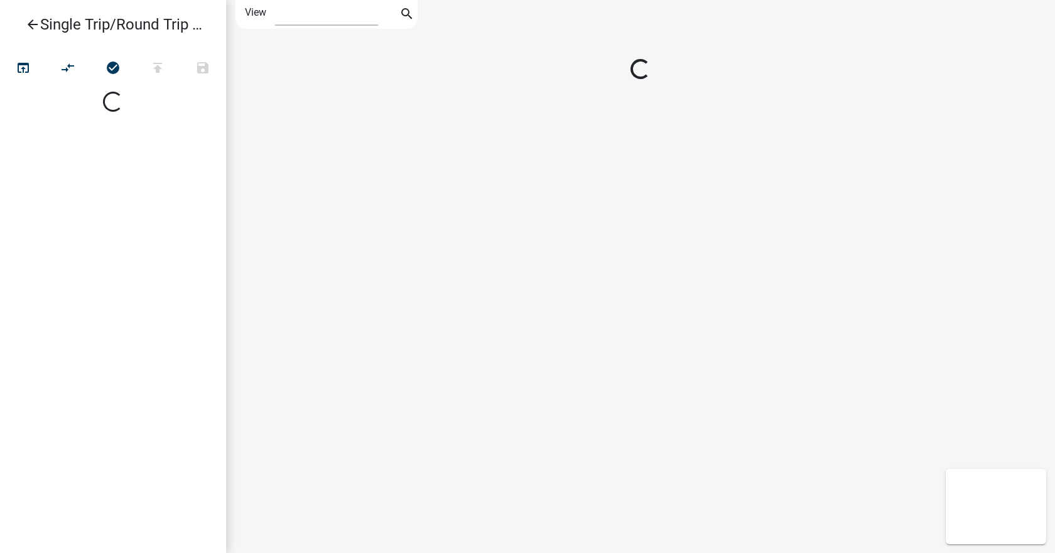
select select "1"
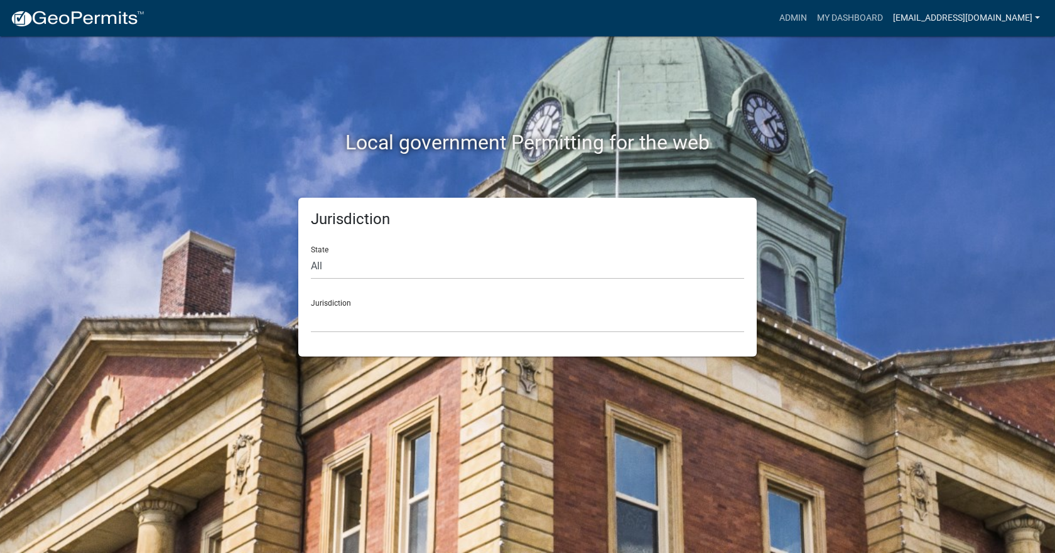
click at [942, 14] on link "jward@johnsoncountyiowa.gov" at bounding box center [966, 18] width 157 height 24
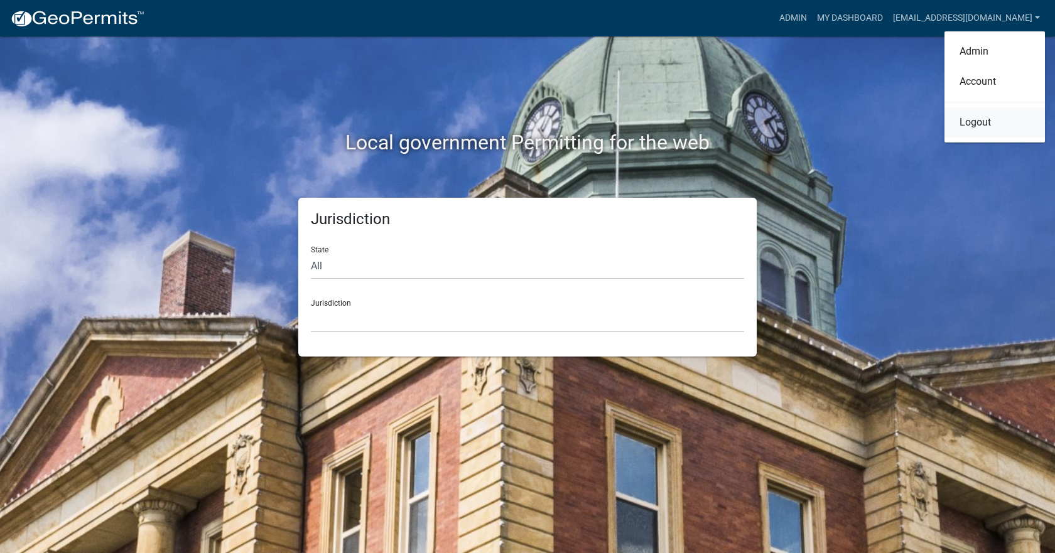
click at [977, 129] on link "Logout" at bounding box center [995, 122] width 101 height 30
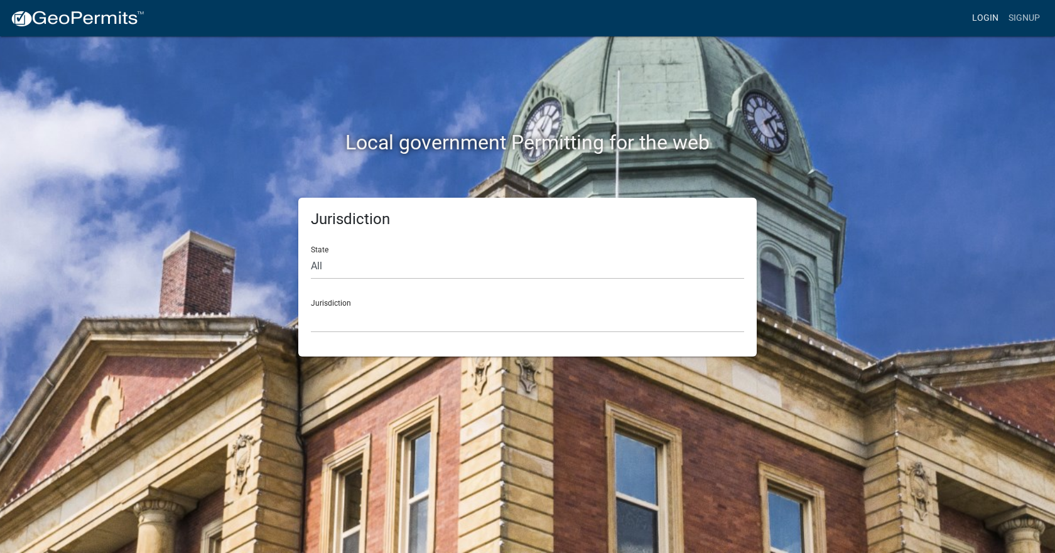
click at [986, 18] on link "Login" at bounding box center [985, 18] width 36 height 24
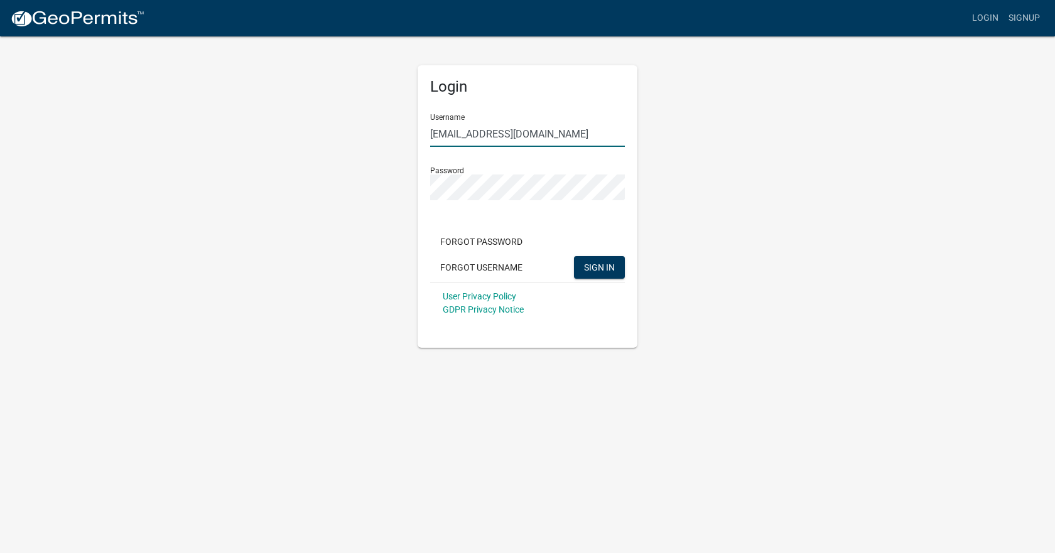
click at [562, 136] on input "jward@johnsoncountyiowa.gov" at bounding box center [527, 134] width 195 height 26
type input "jocoSRstaff"
click at [611, 272] on span "SIGN IN" at bounding box center [599, 267] width 31 height 10
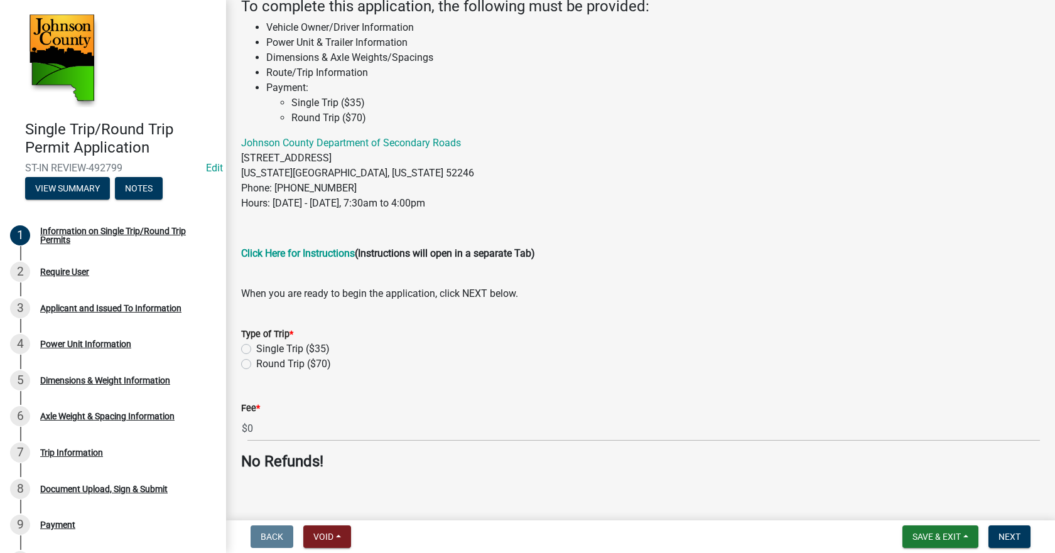
scroll to position [229, 0]
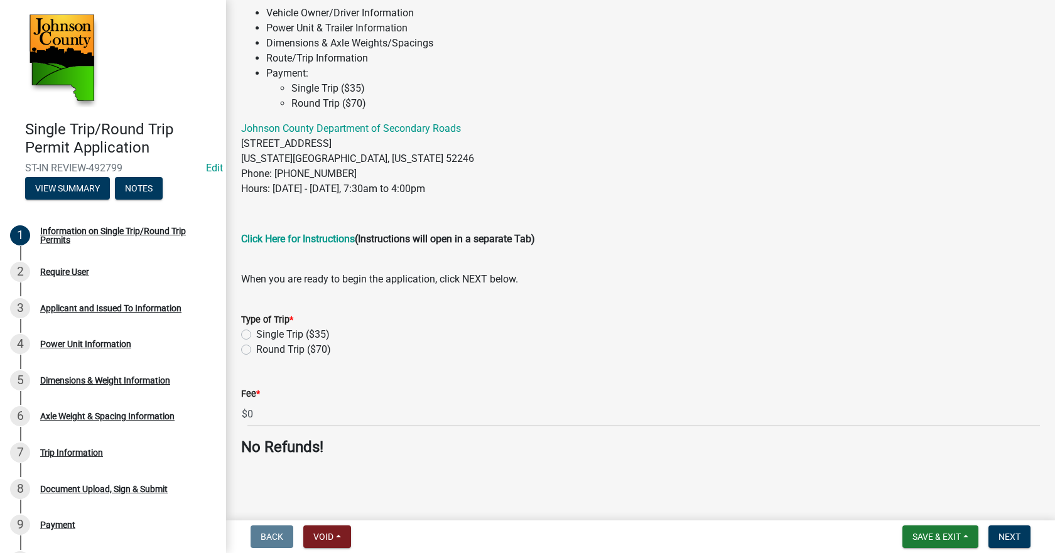
click at [322, 334] on label "Single Trip ($35)" at bounding box center [292, 334] width 73 height 15
click at [264, 334] on input "Single Trip ($35)" at bounding box center [260, 331] width 8 height 8
radio input "true"
click at [291, 351] on label "Round Trip ($70)" at bounding box center [293, 349] width 75 height 15
click at [264, 351] on input "Round Trip ($70)" at bounding box center [260, 346] width 8 height 8
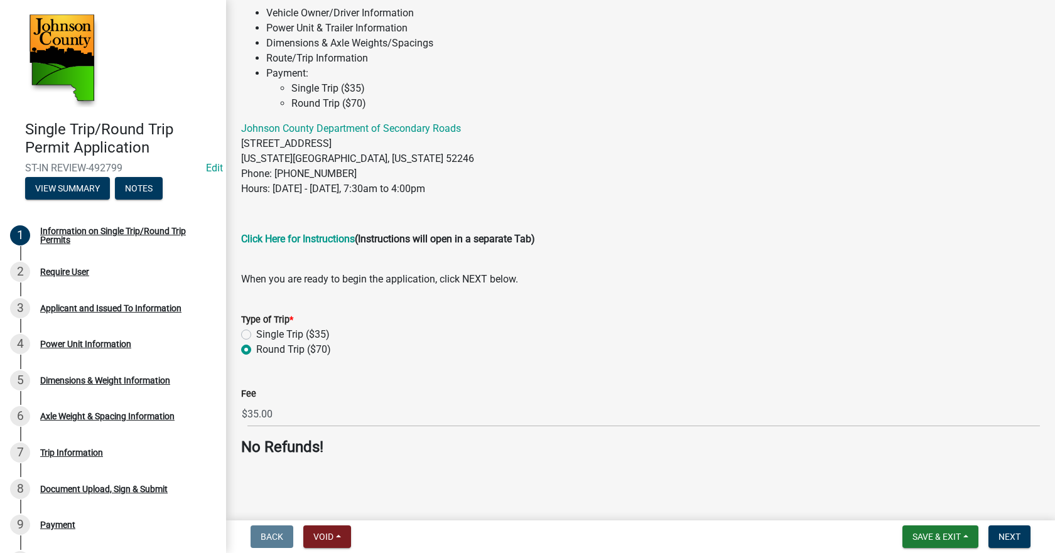
radio input "true"
